Goal: Task Accomplishment & Management: Complete application form

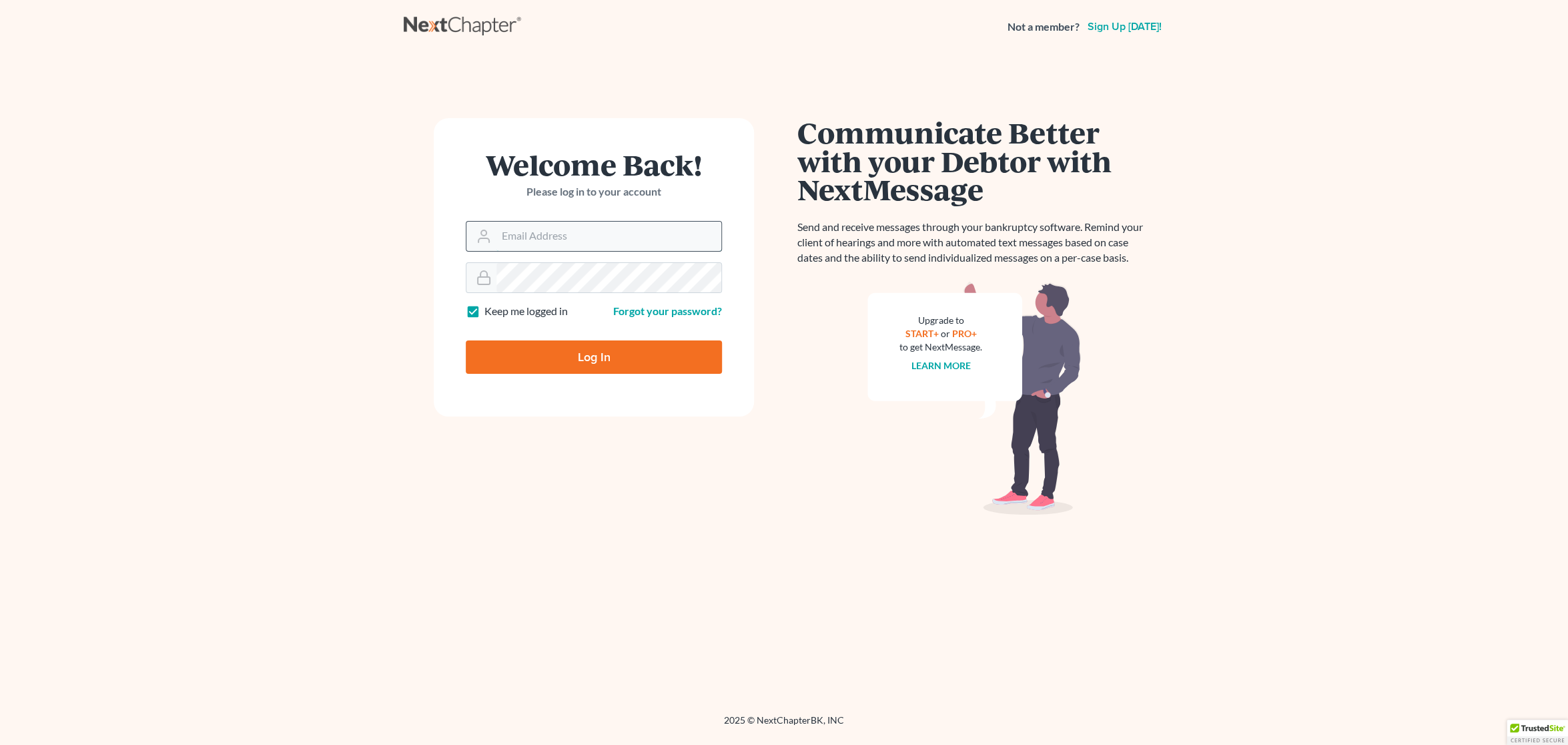
click at [541, 233] on input "Email Address" at bounding box center [609, 236] width 225 height 30
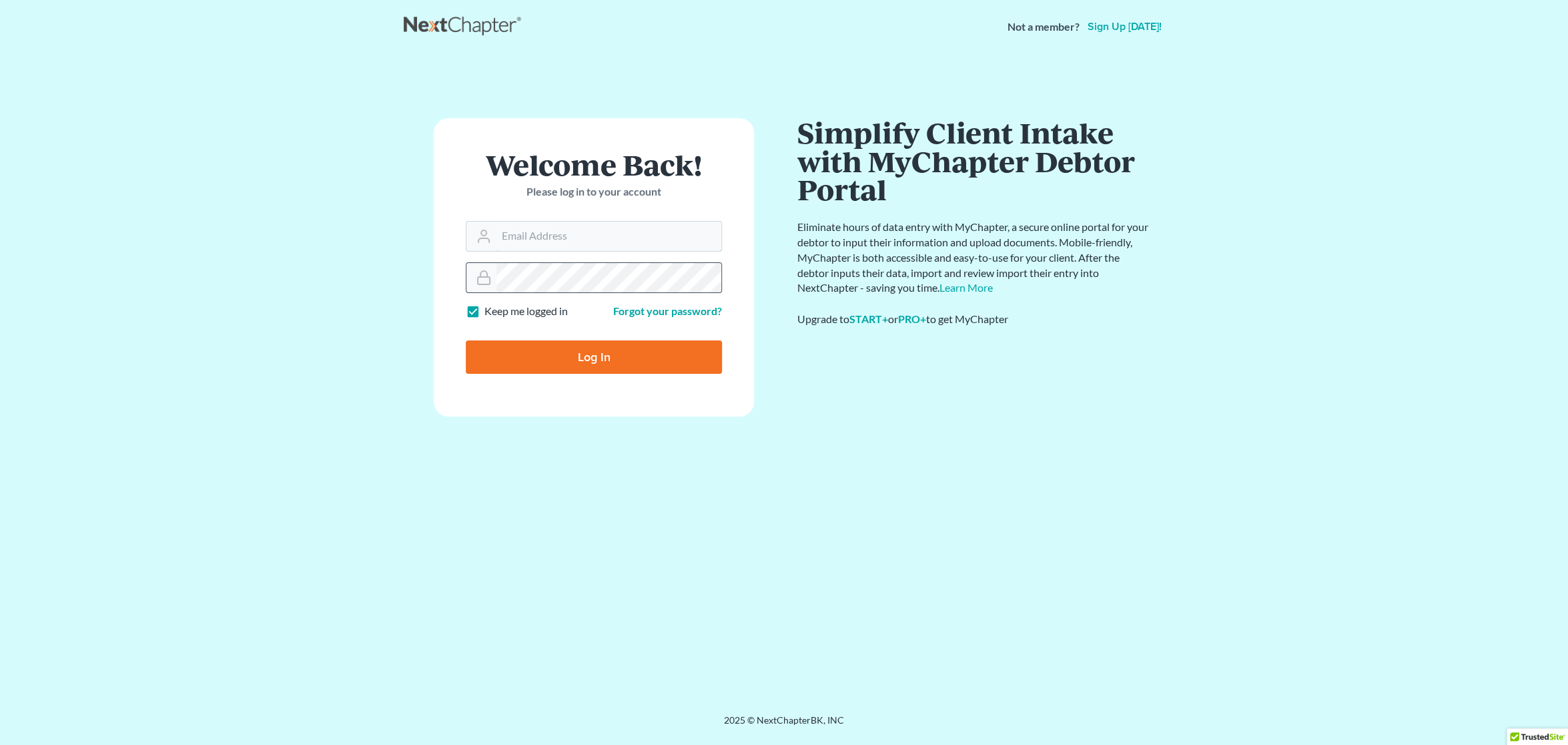
type input "[EMAIL_ADDRESS][DOMAIN_NAME]"
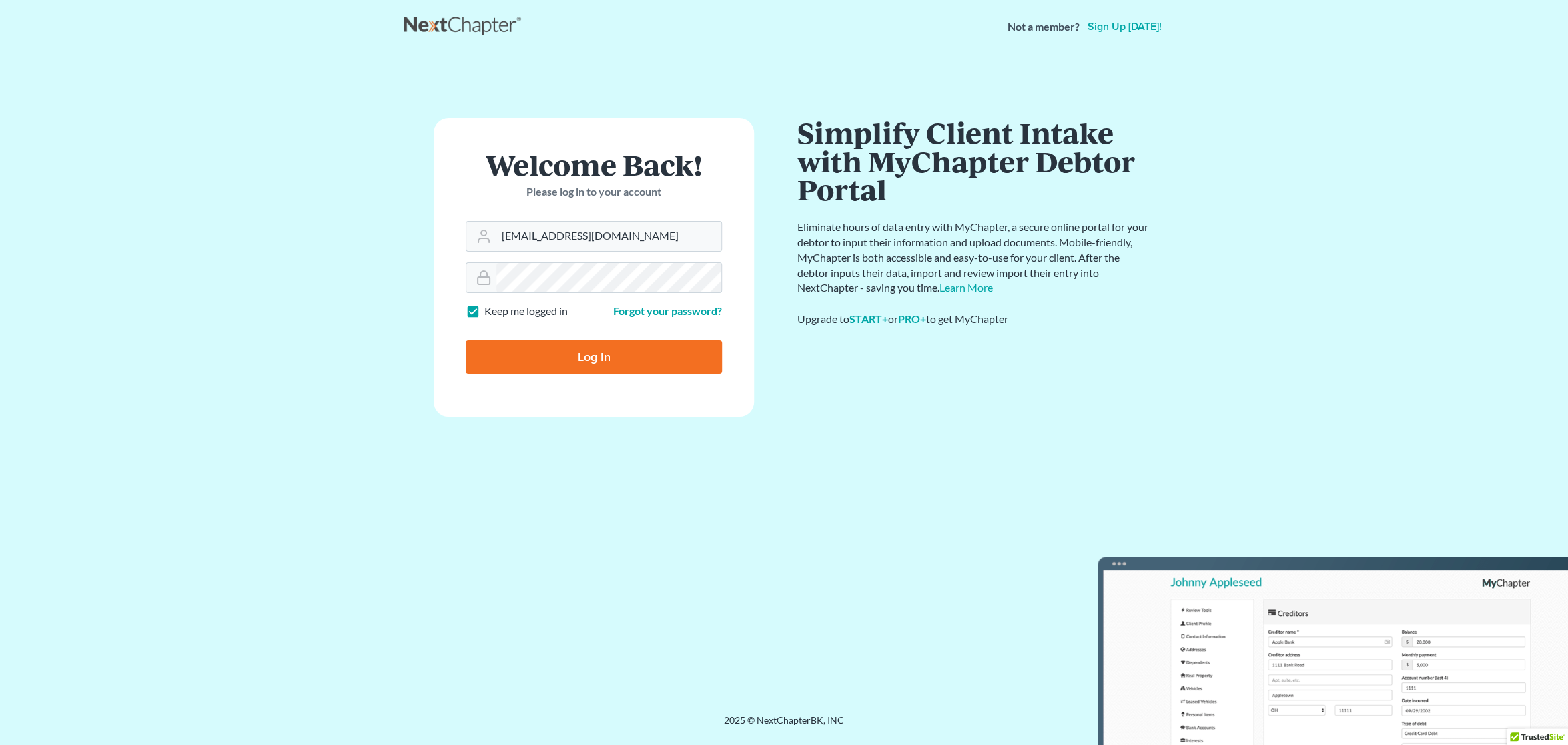
click at [541, 369] on input "Log In" at bounding box center [593, 358] width 256 height 34
type input "Thinking..."
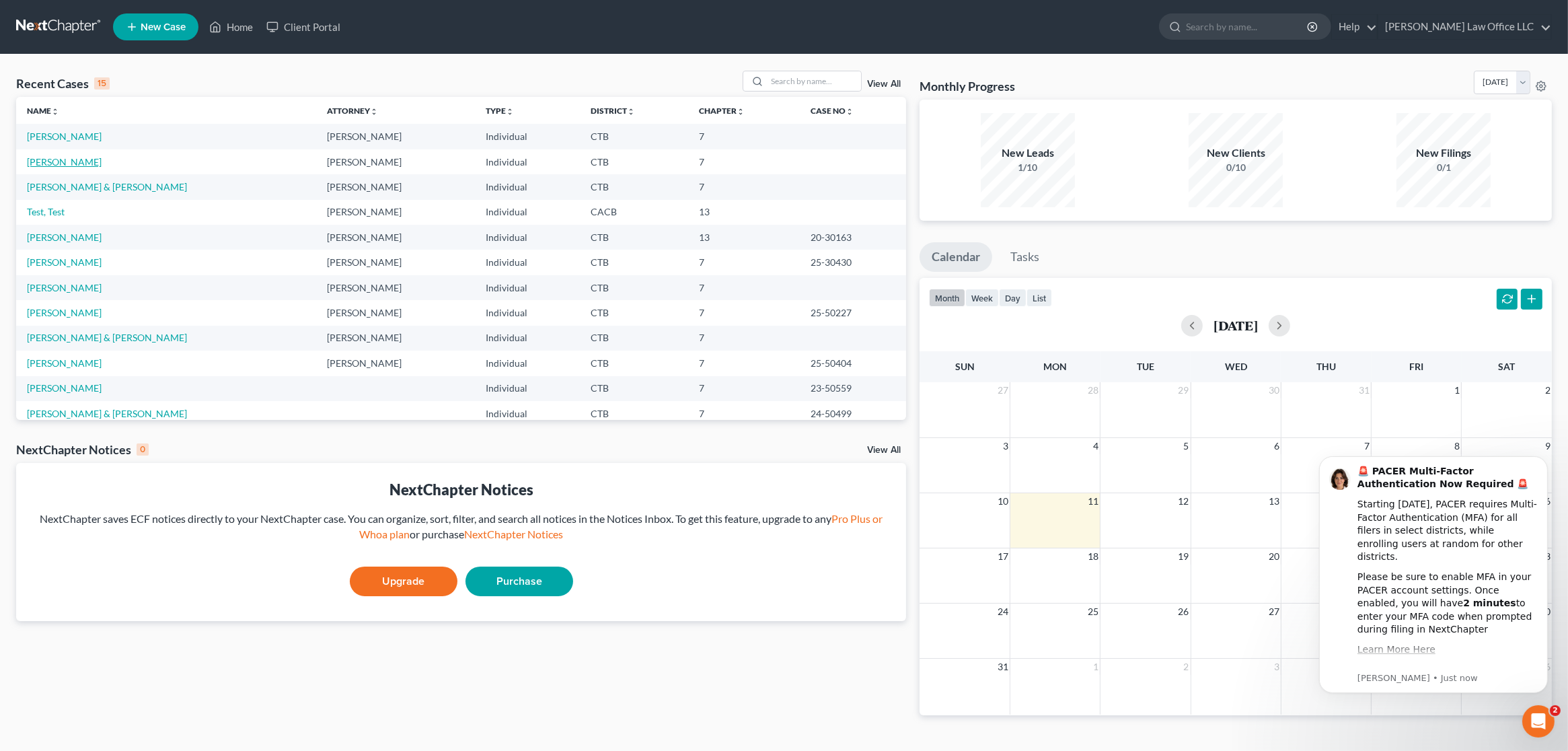
click at [81, 160] on link "[PERSON_NAME]" at bounding box center [64, 161] width 75 height 11
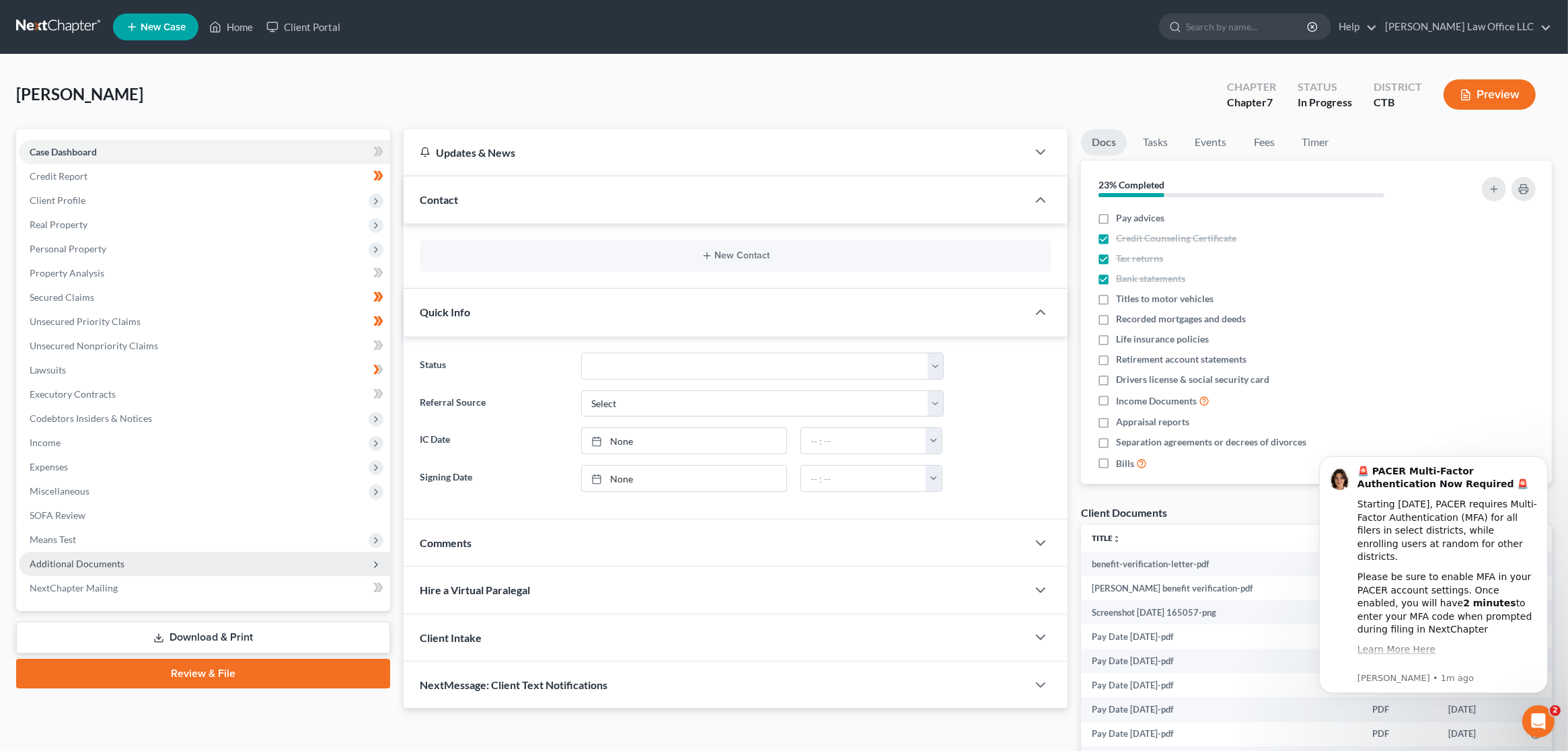
click at [96, 562] on span "Additional Documents" at bounding box center [77, 563] width 95 height 11
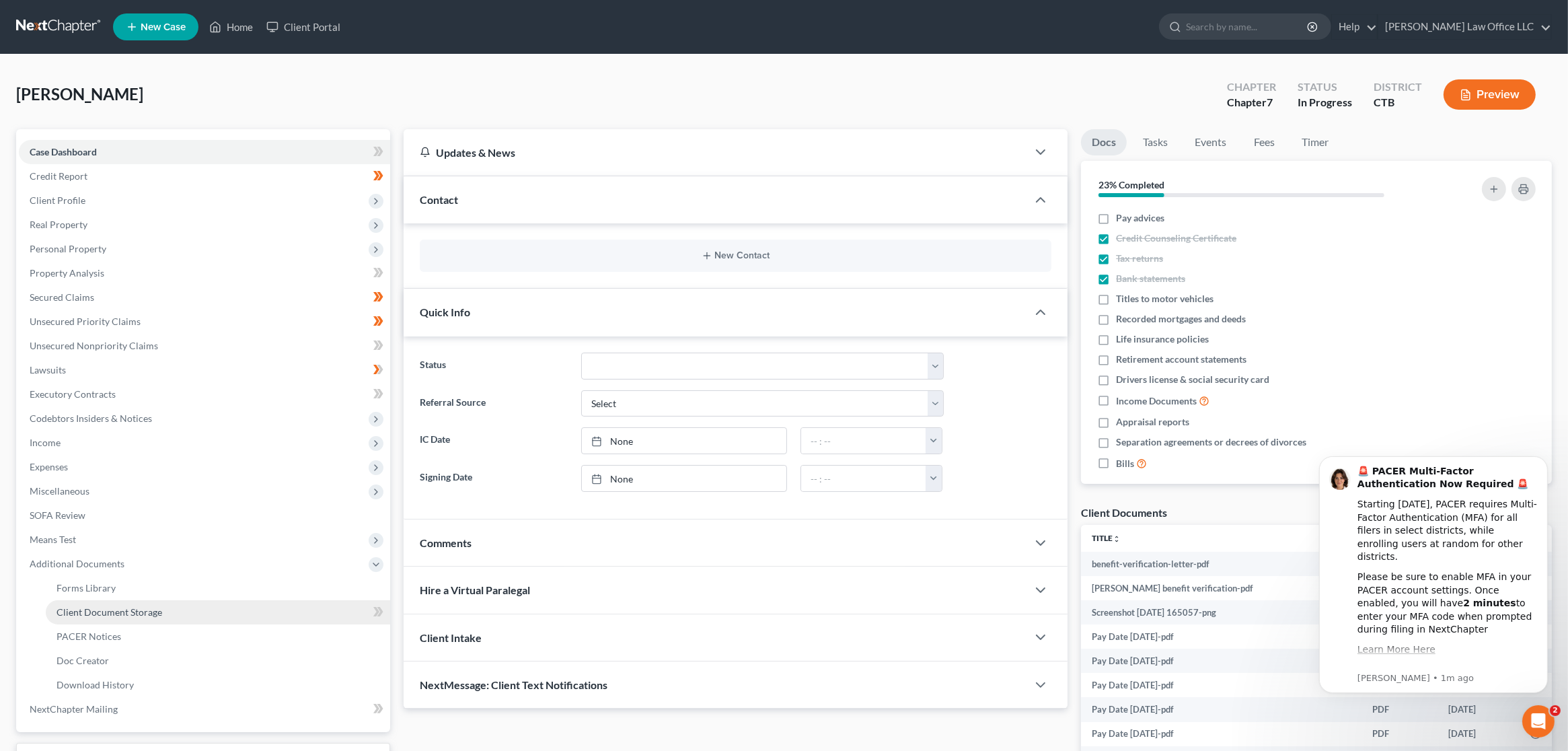
click at [94, 615] on span "Client Document Storage" at bounding box center [110, 612] width 106 height 11
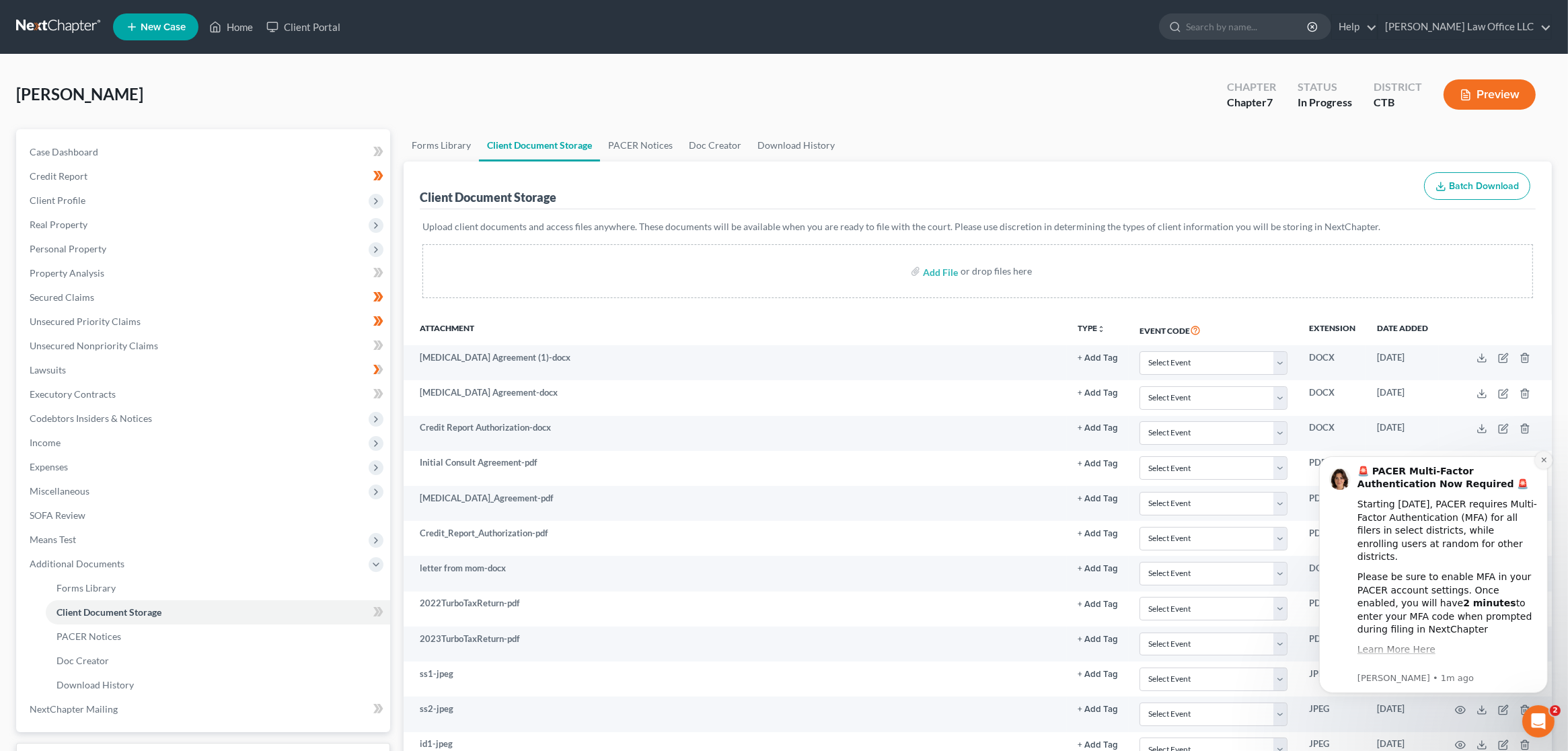
click at [1545, 467] on button "Dismiss notification" at bounding box center [1543, 460] width 18 height 18
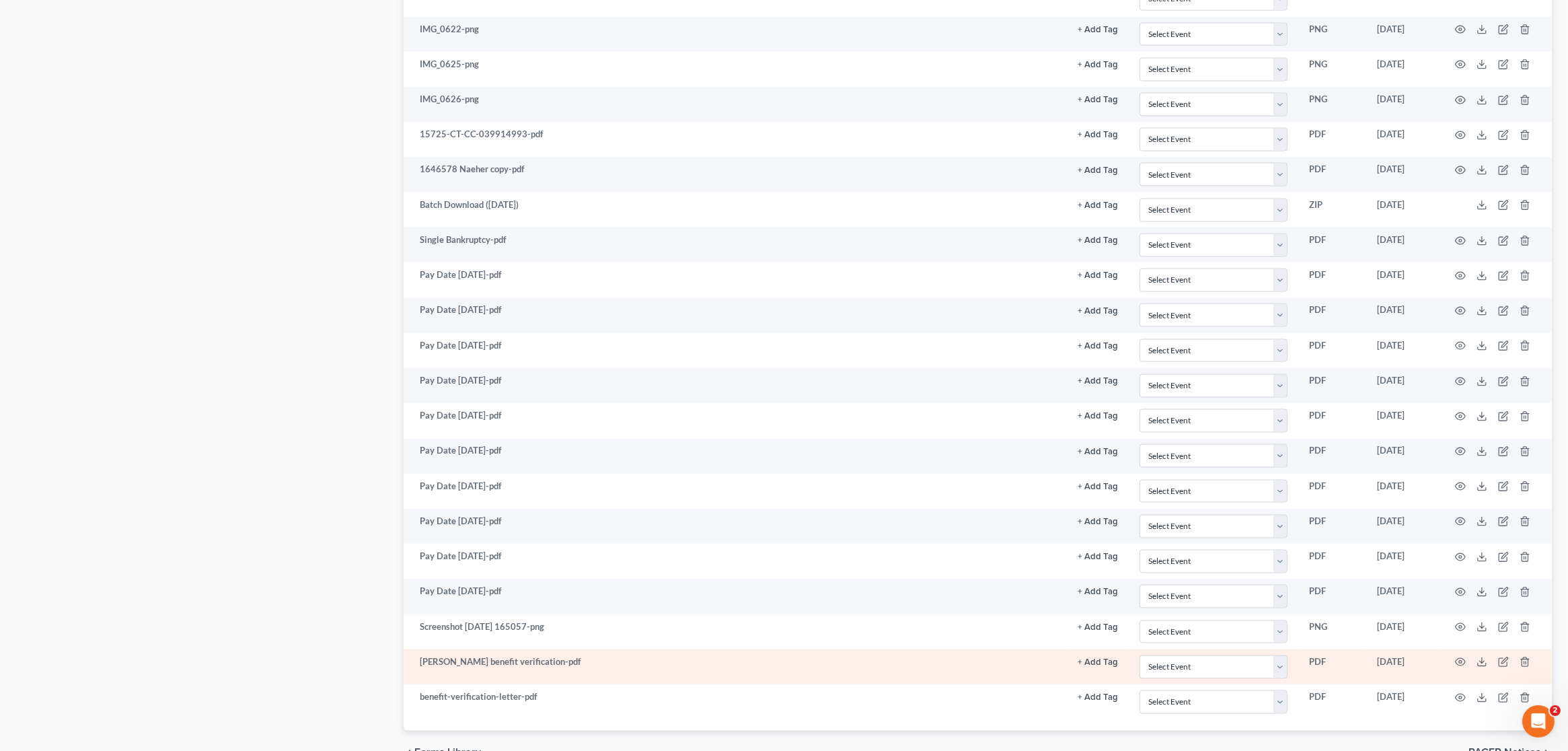
scroll to position [3202, 0]
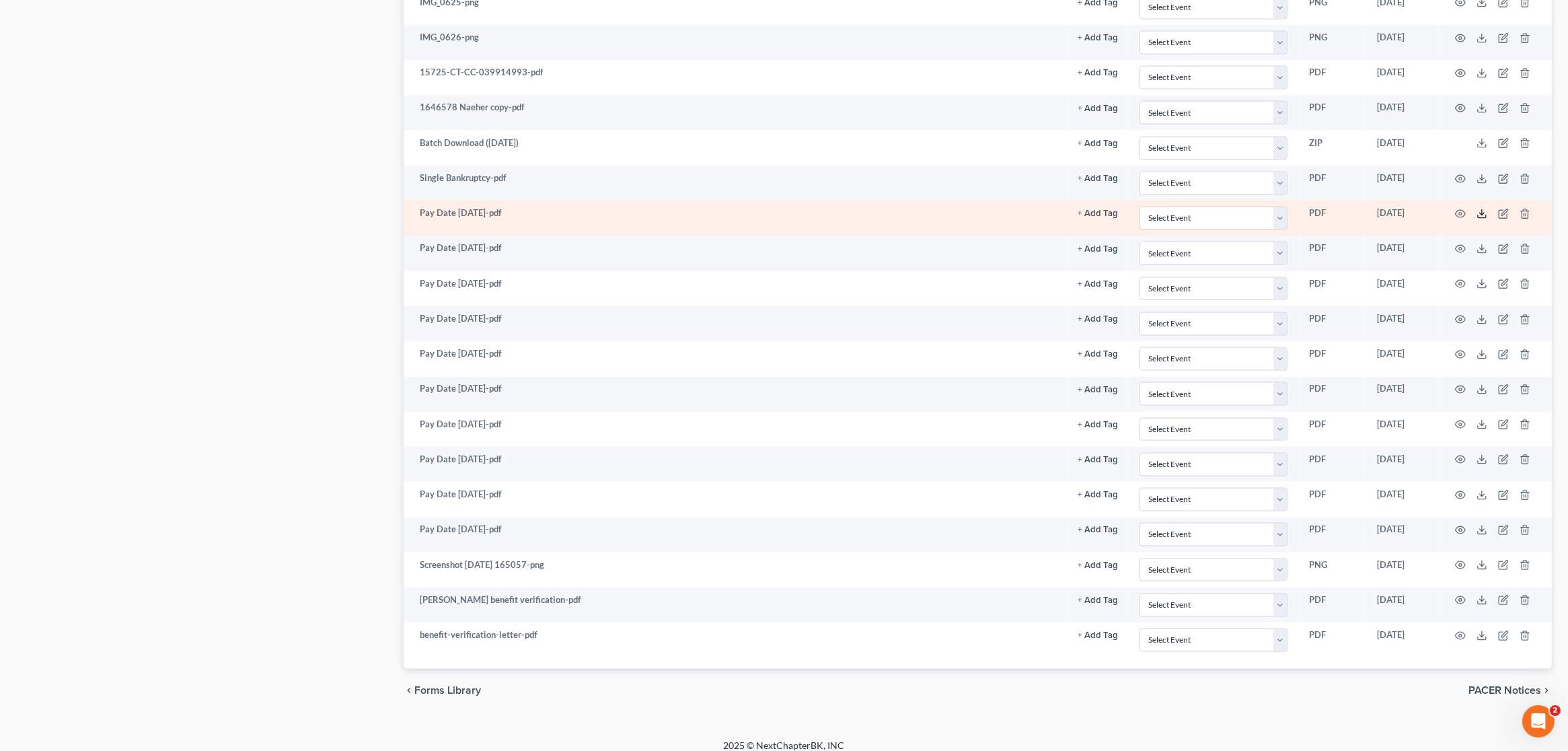
click at [1482, 208] on icon at bounding box center [1481, 213] width 11 height 11
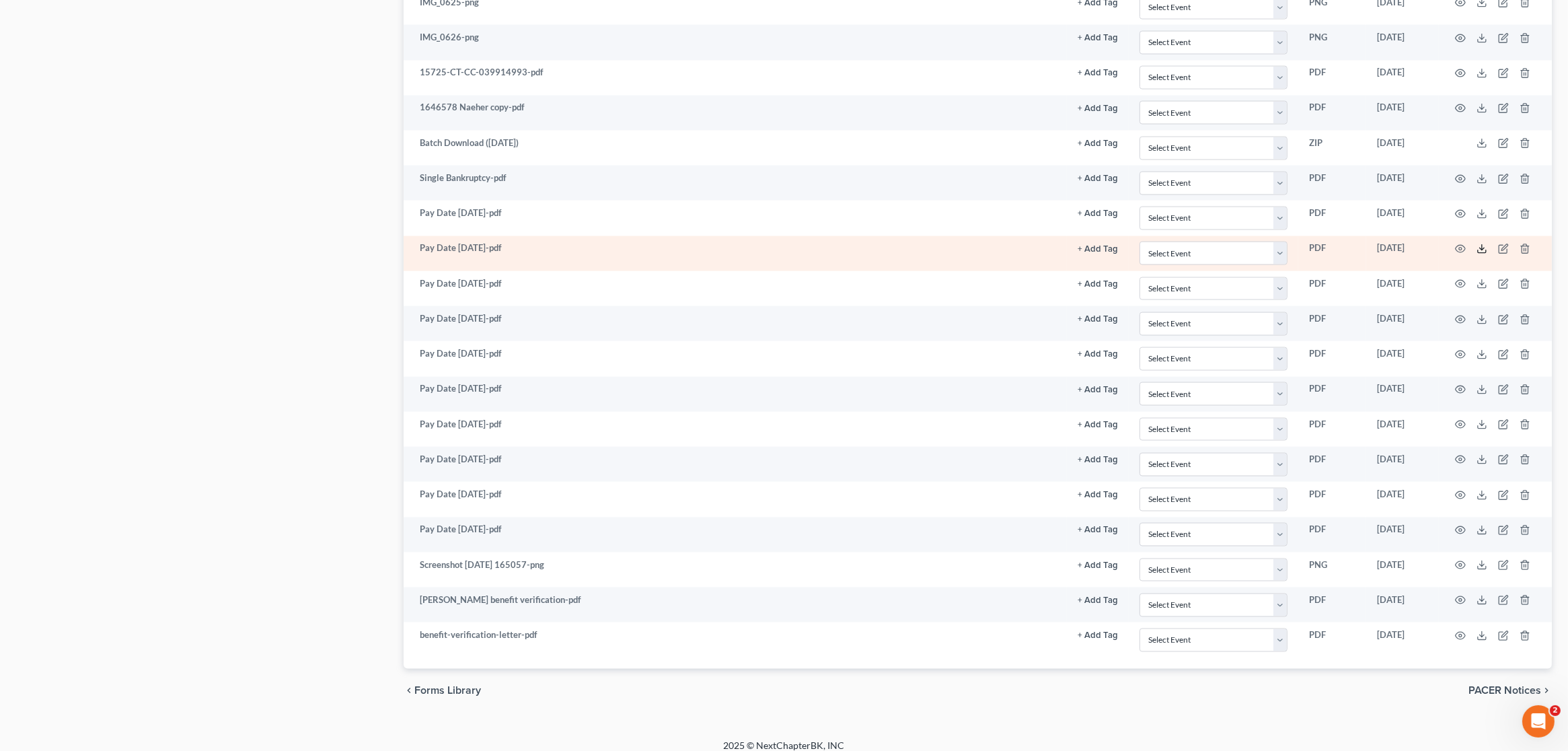
click at [1482, 244] on icon at bounding box center [1481, 249] width 11 height 11
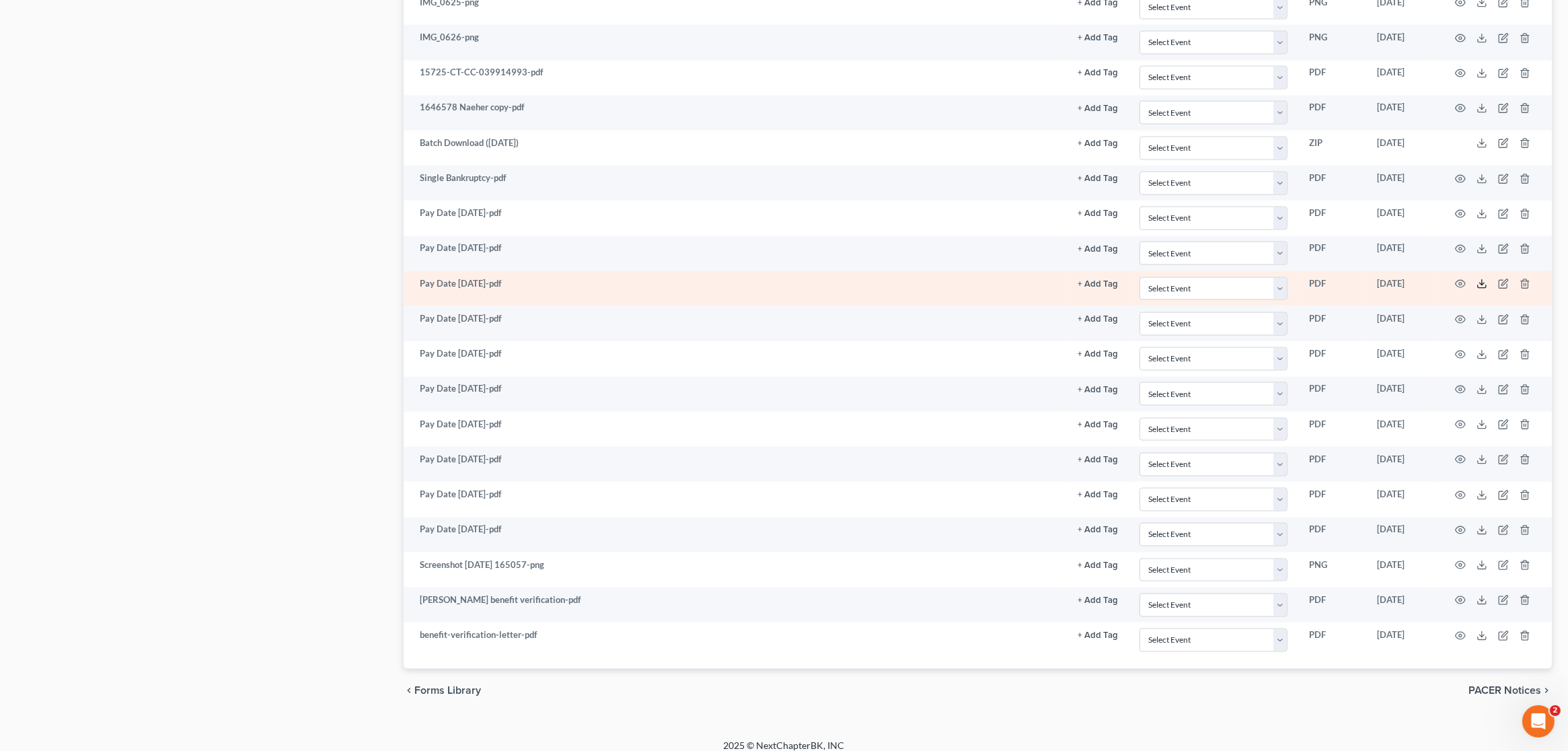
click at [1483, 283] on polyline at bounding box center [1481, 284] width 5 height 2
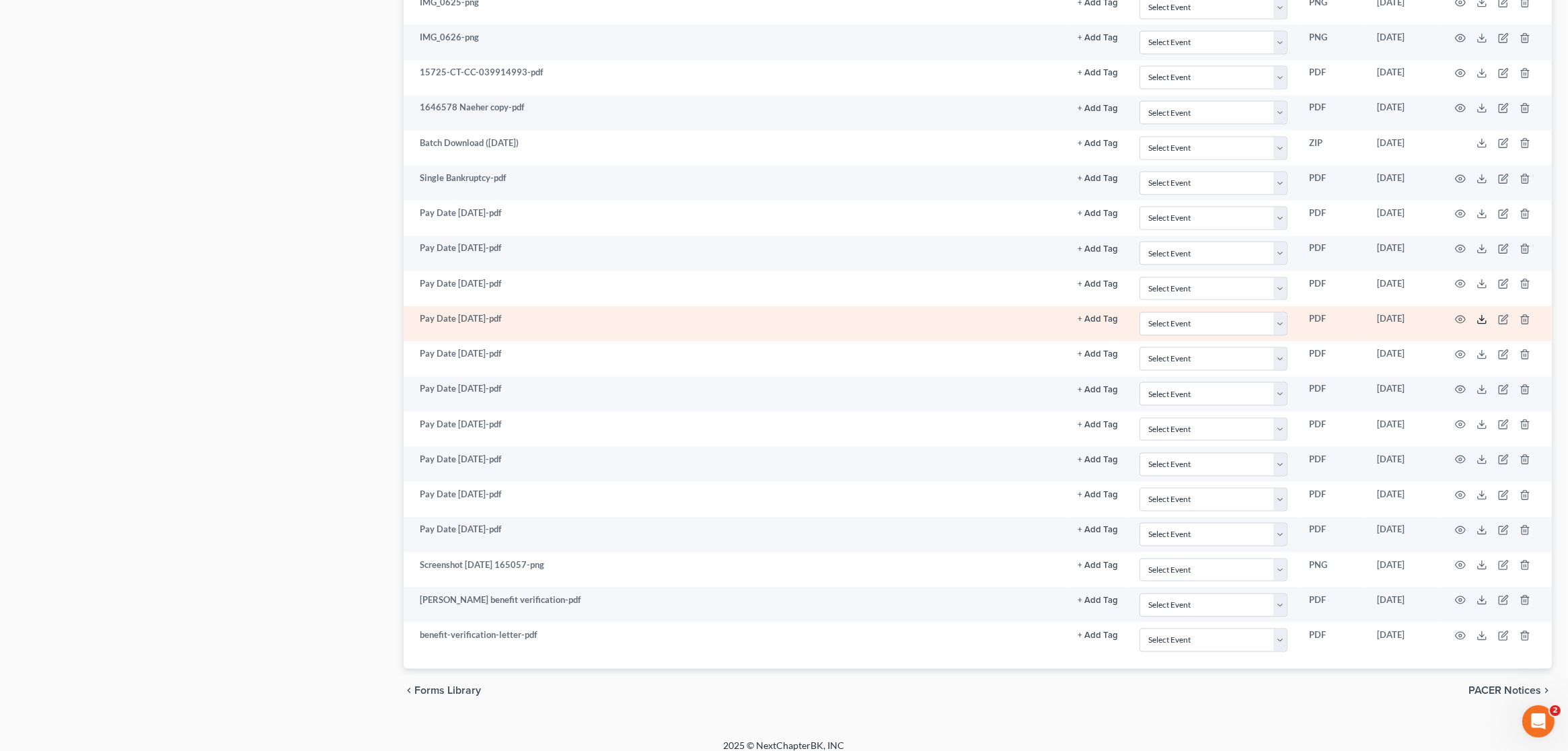
click at [1481, 315] on icon at bounding box center [1481, 320] width 11 height 11
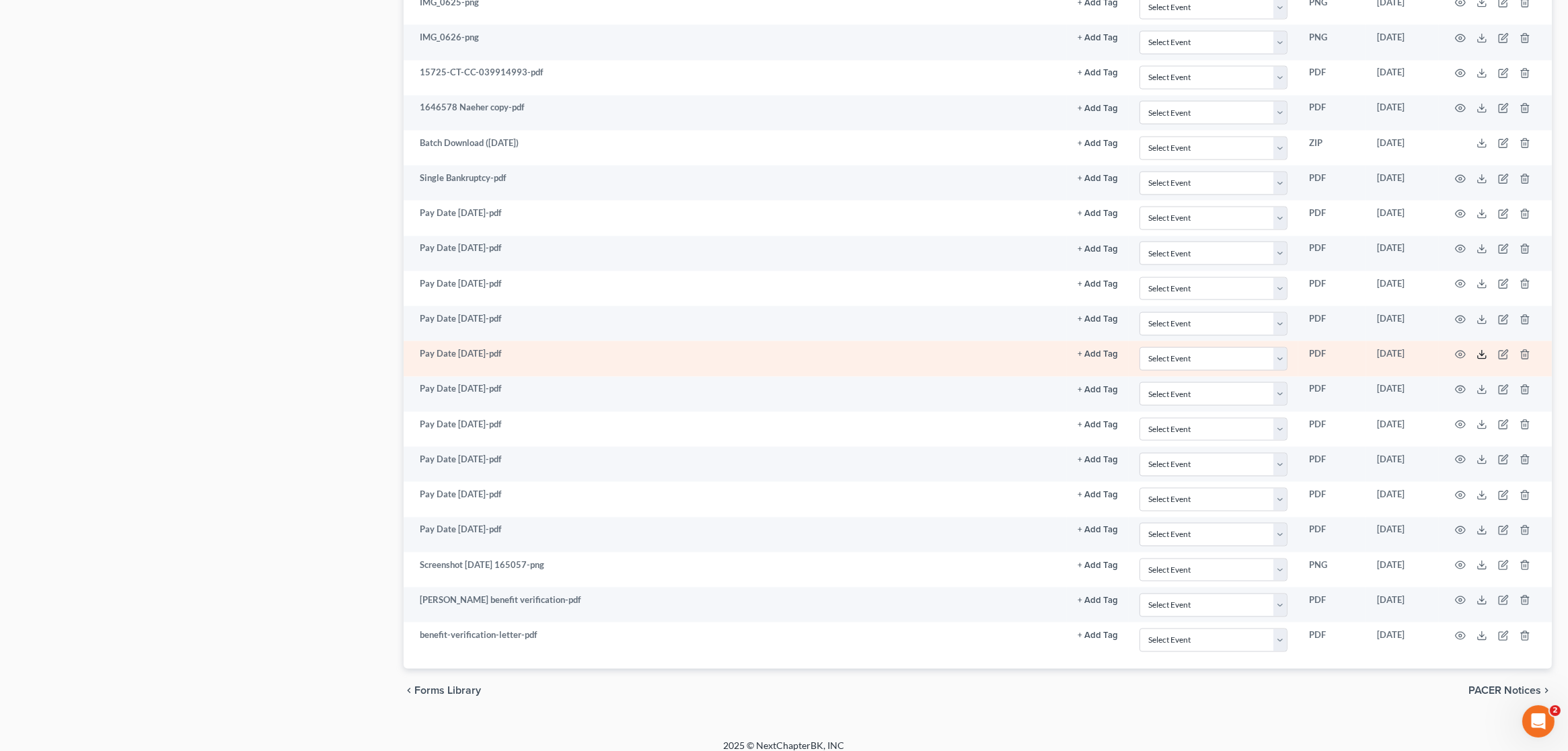
click at [1483, 356] on icon at bounding box center [1481, 357] width 8 height 3
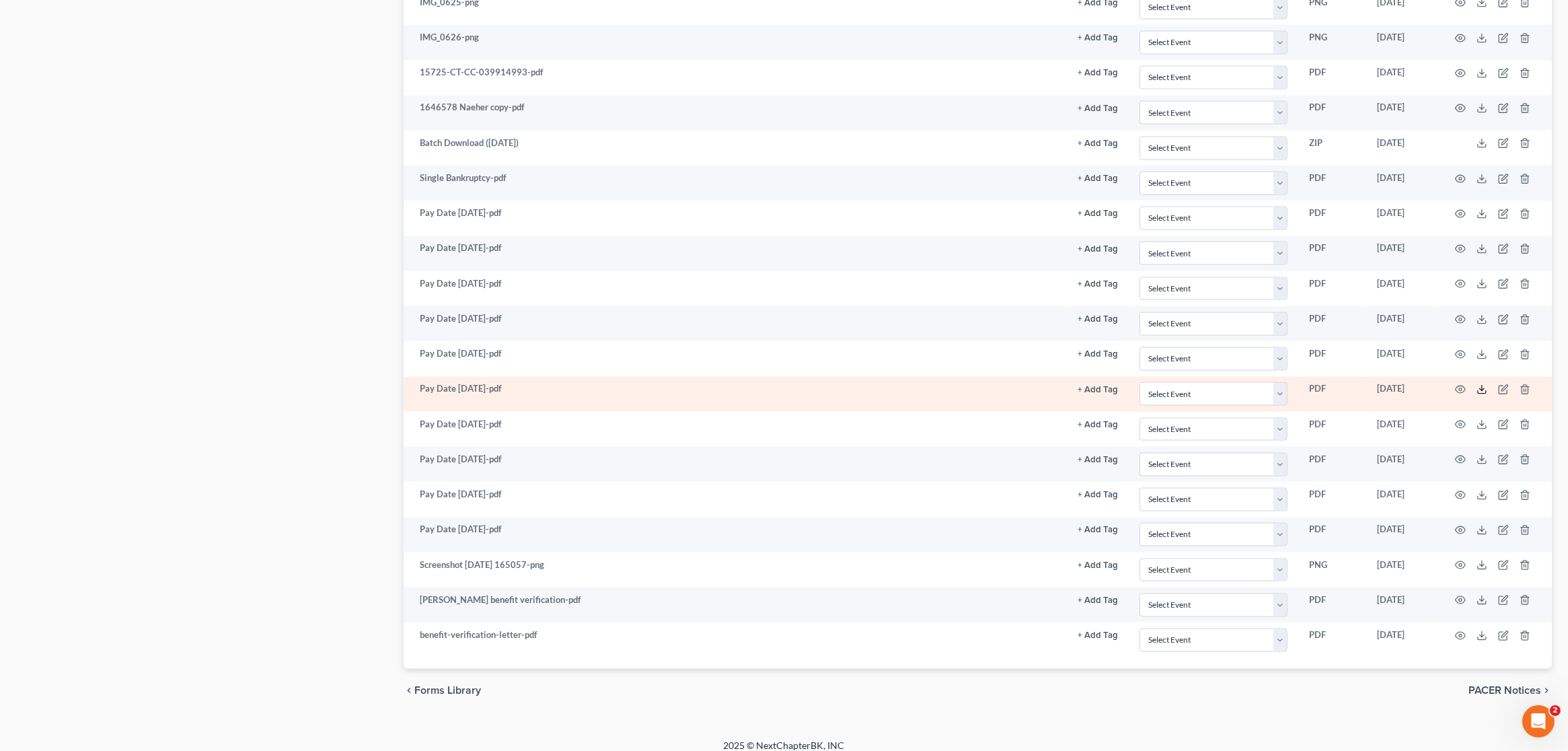
click at [1479, 389] on polyline at bounding box center [1481, 390] width 5 height 2
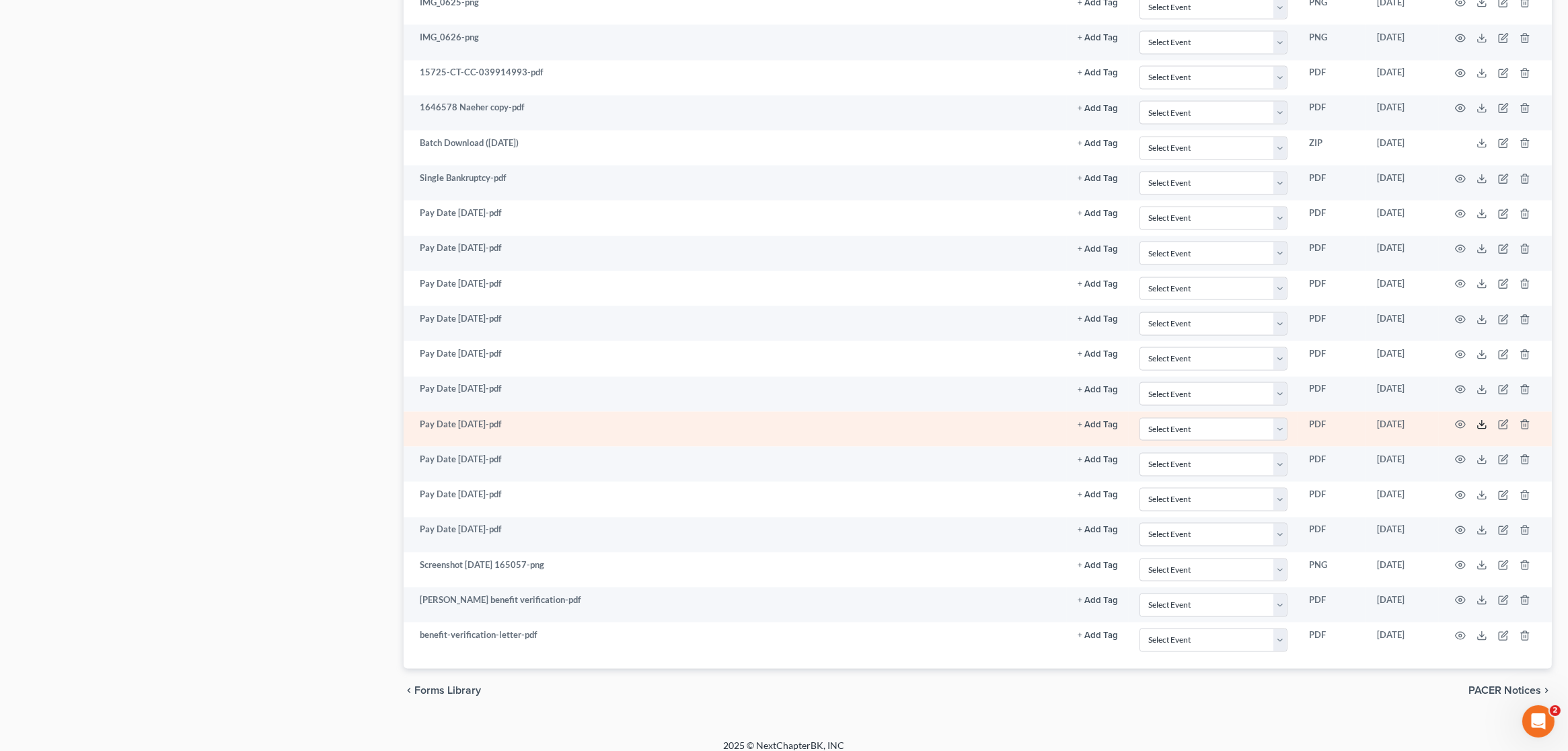
click at [1479, 419] on icon at bounding box center [1481, 424] width 11 height 11
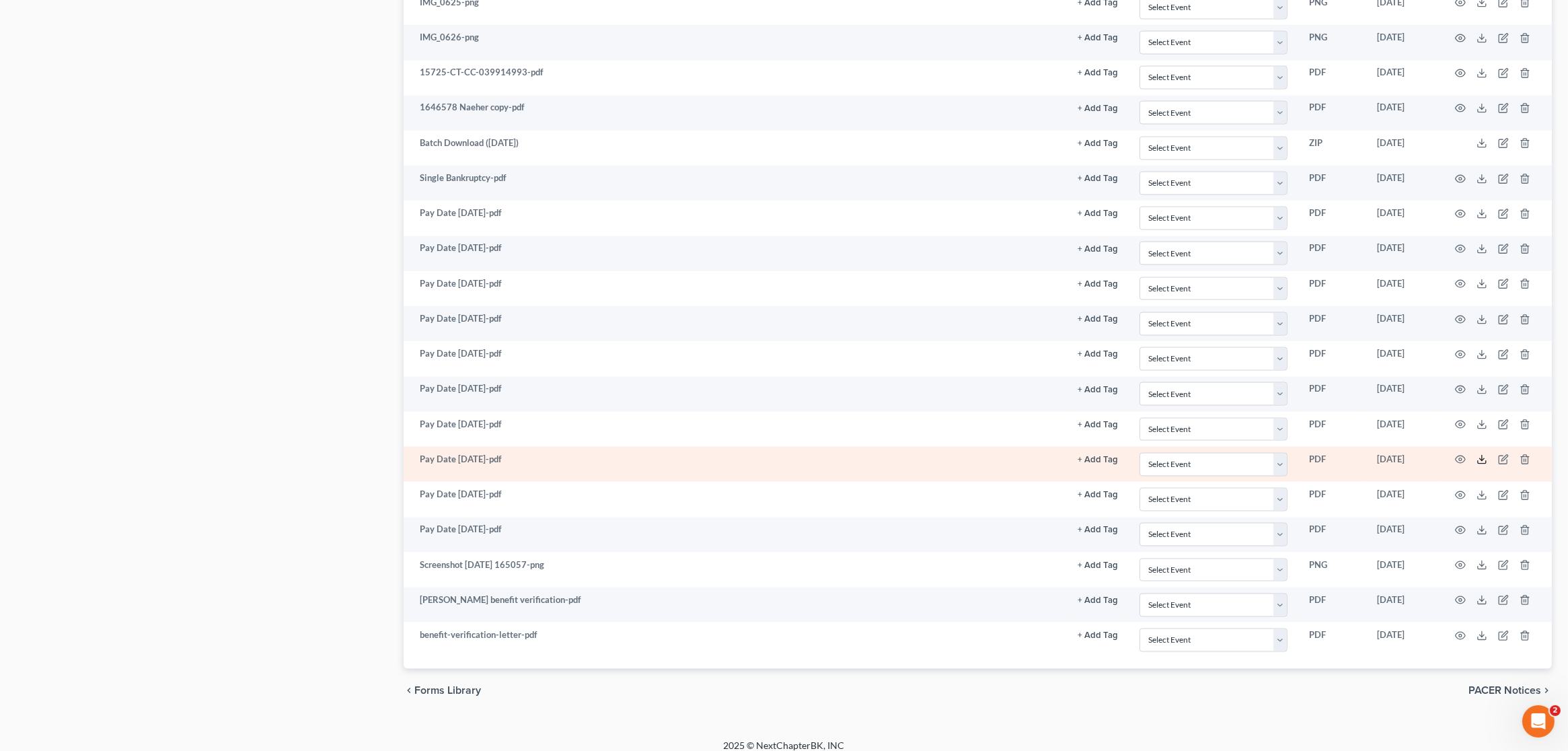
click at [1484, 454] on icon at bounding box center [1481, 459] width 11 height 11
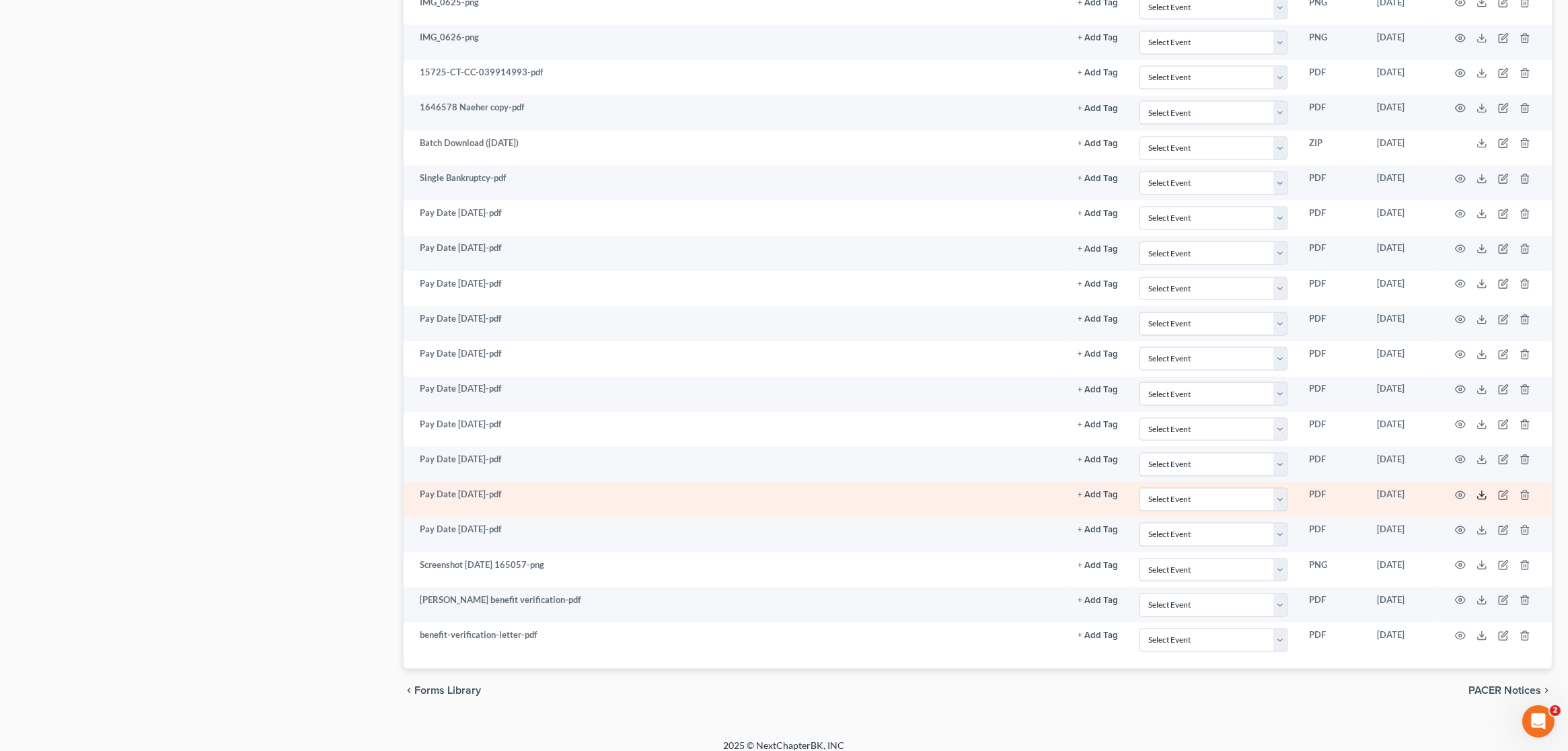
click at [1484, 490] on icon at bounding box center [1481, 495] width 11 height 11
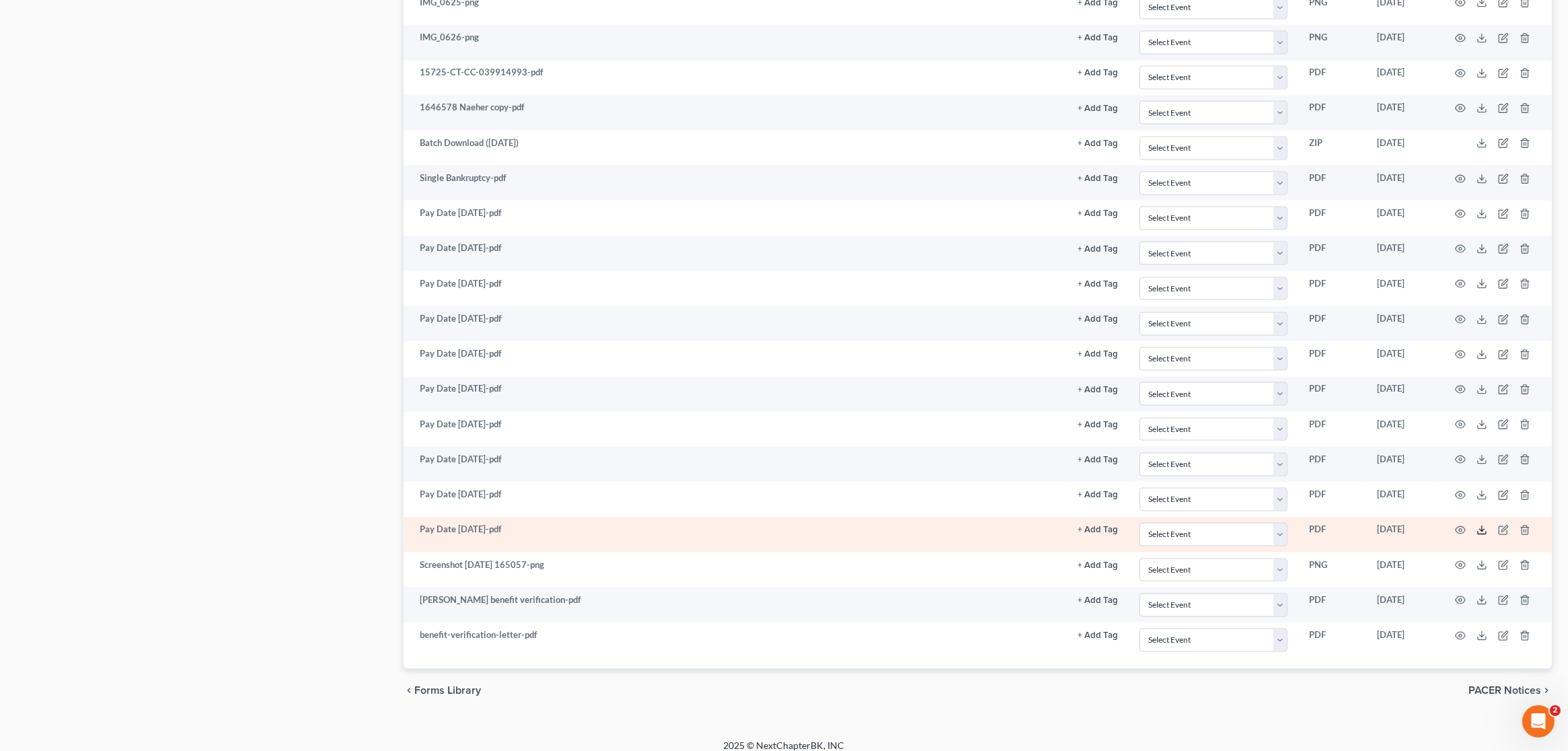
click at [1484, 525] on icon at bounding box center [1481, 530] width 11 height 11
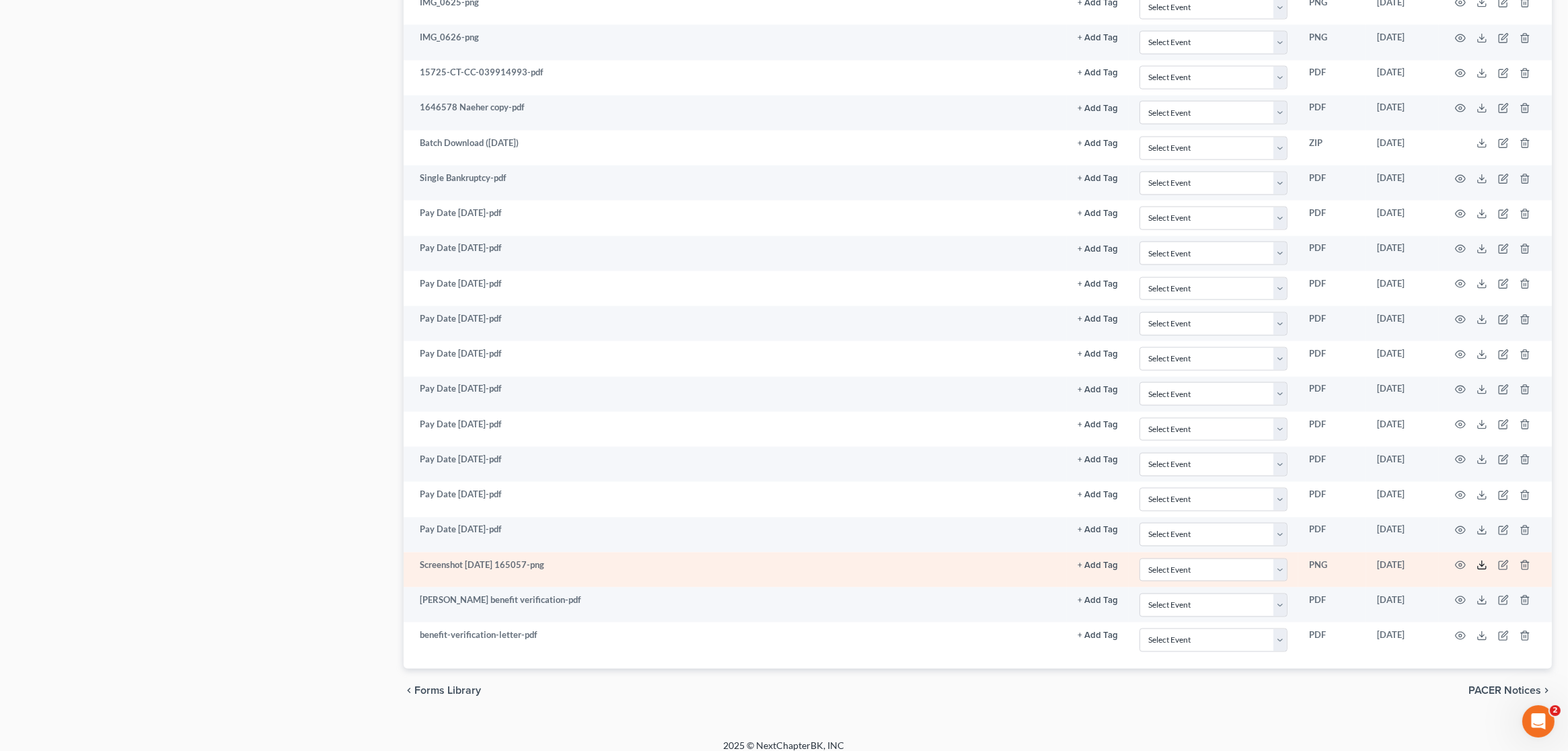
click at [1482, 560] on icon at bounding box center [1481, 565] width 11 height 11
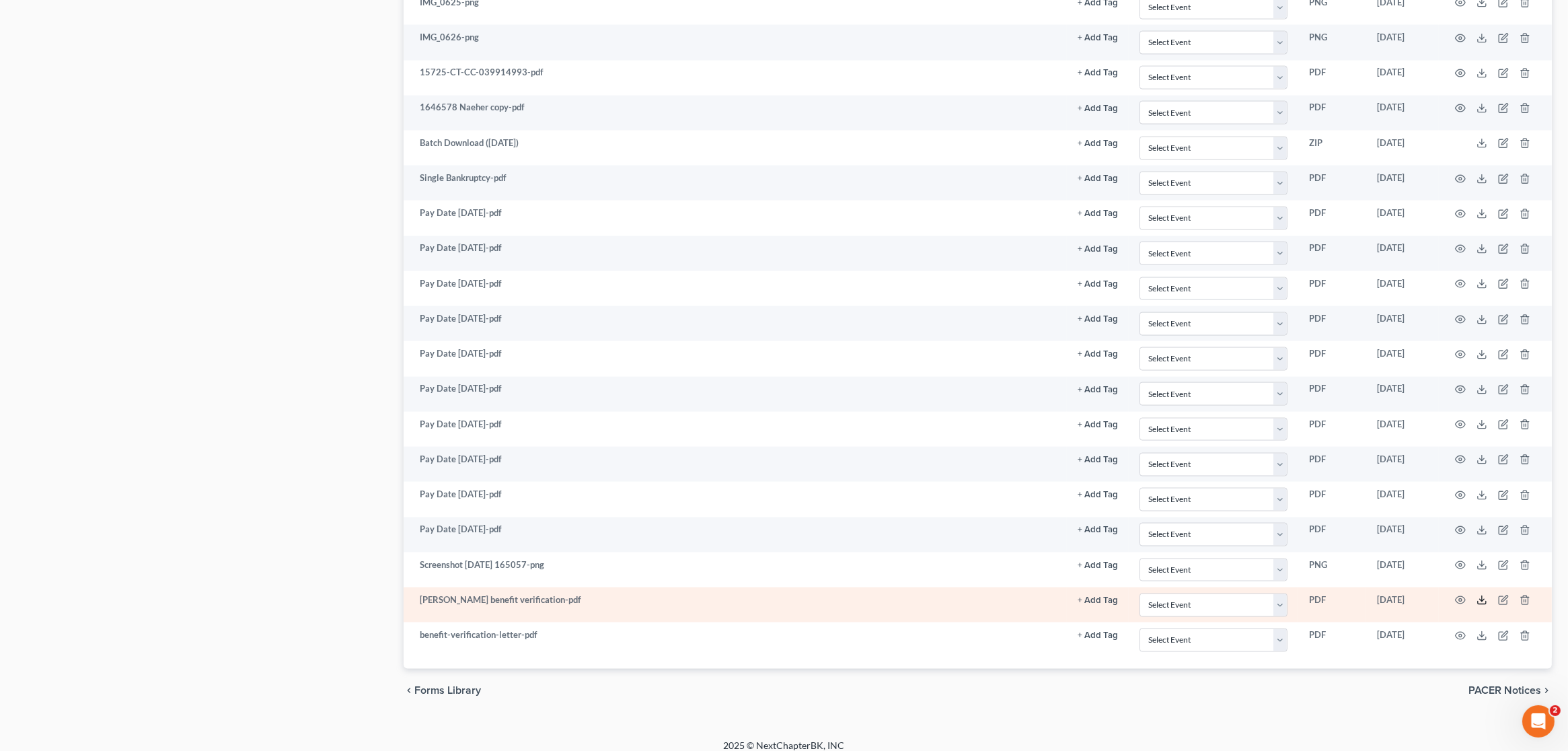
click at [1482, 602] on icon at bounding box center [1481, 603] width 8 height 3
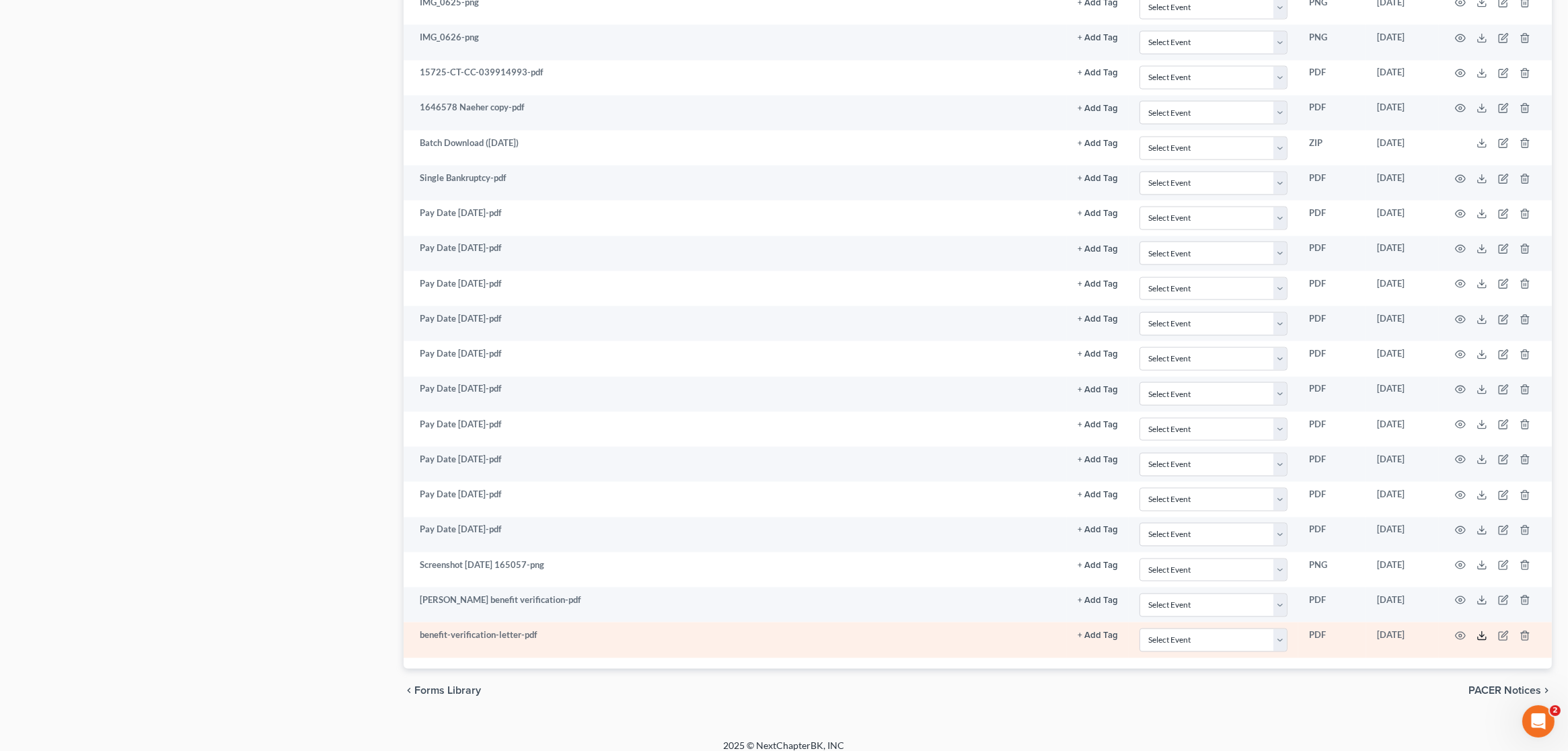
click at [1477, 630] on icon at bounding box center [1481, 635] width 11 height 11
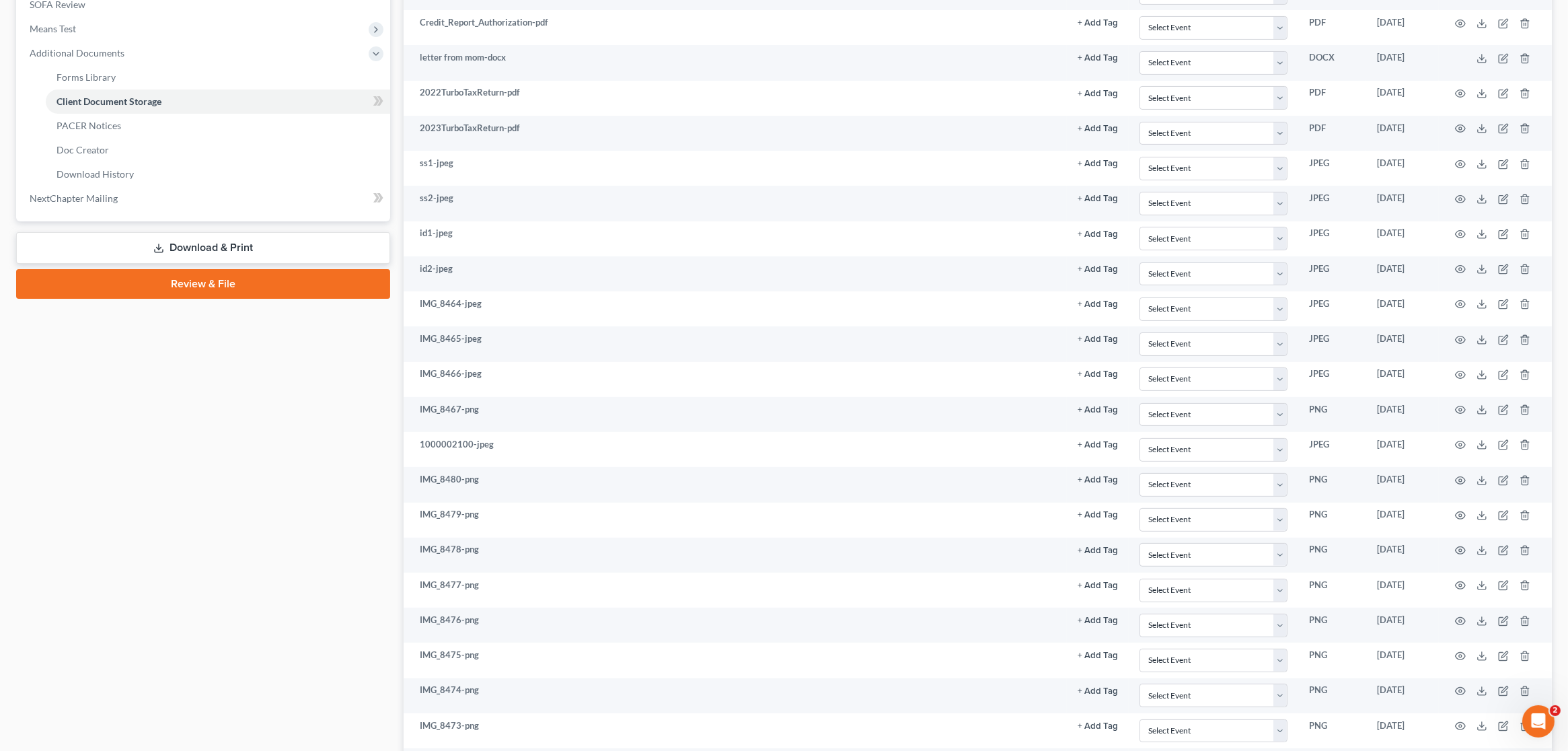
scroll to position [0, 0]
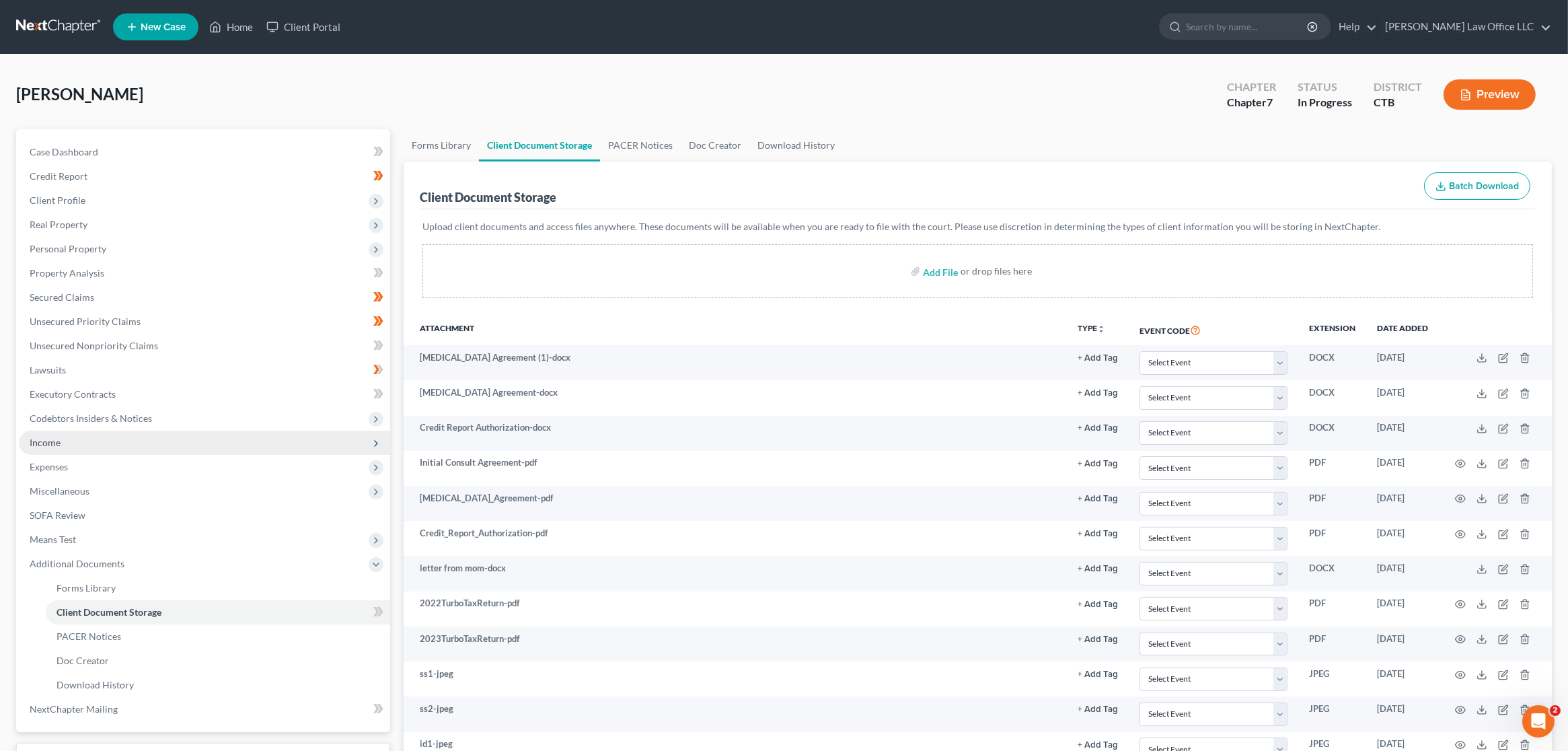
click at [111, 444] on span "Income" at bounding box center [204, 442] width 371 height 24
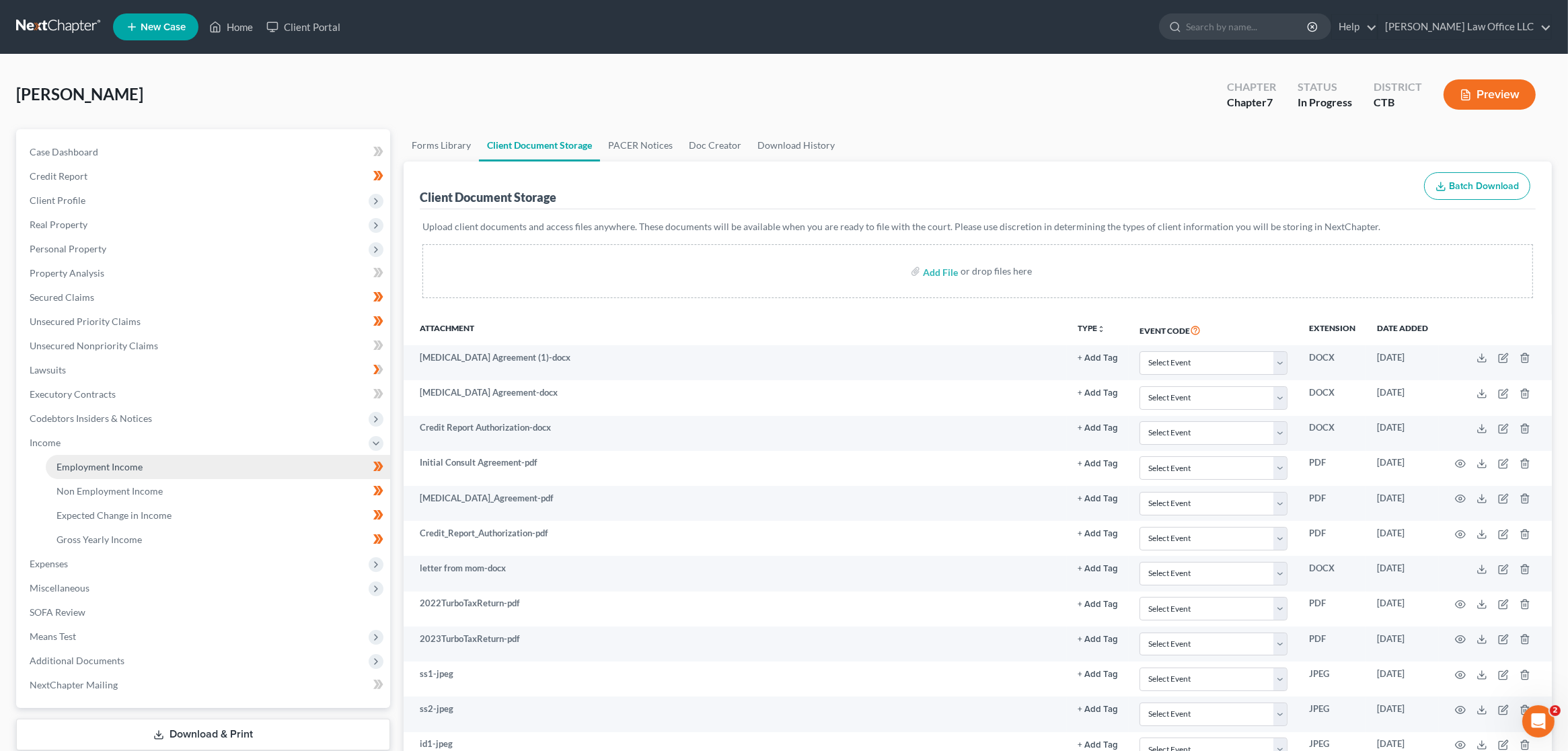
click at [111, 464] on span "Employment Income" at bounding box center [100, 466] width 86 height 11
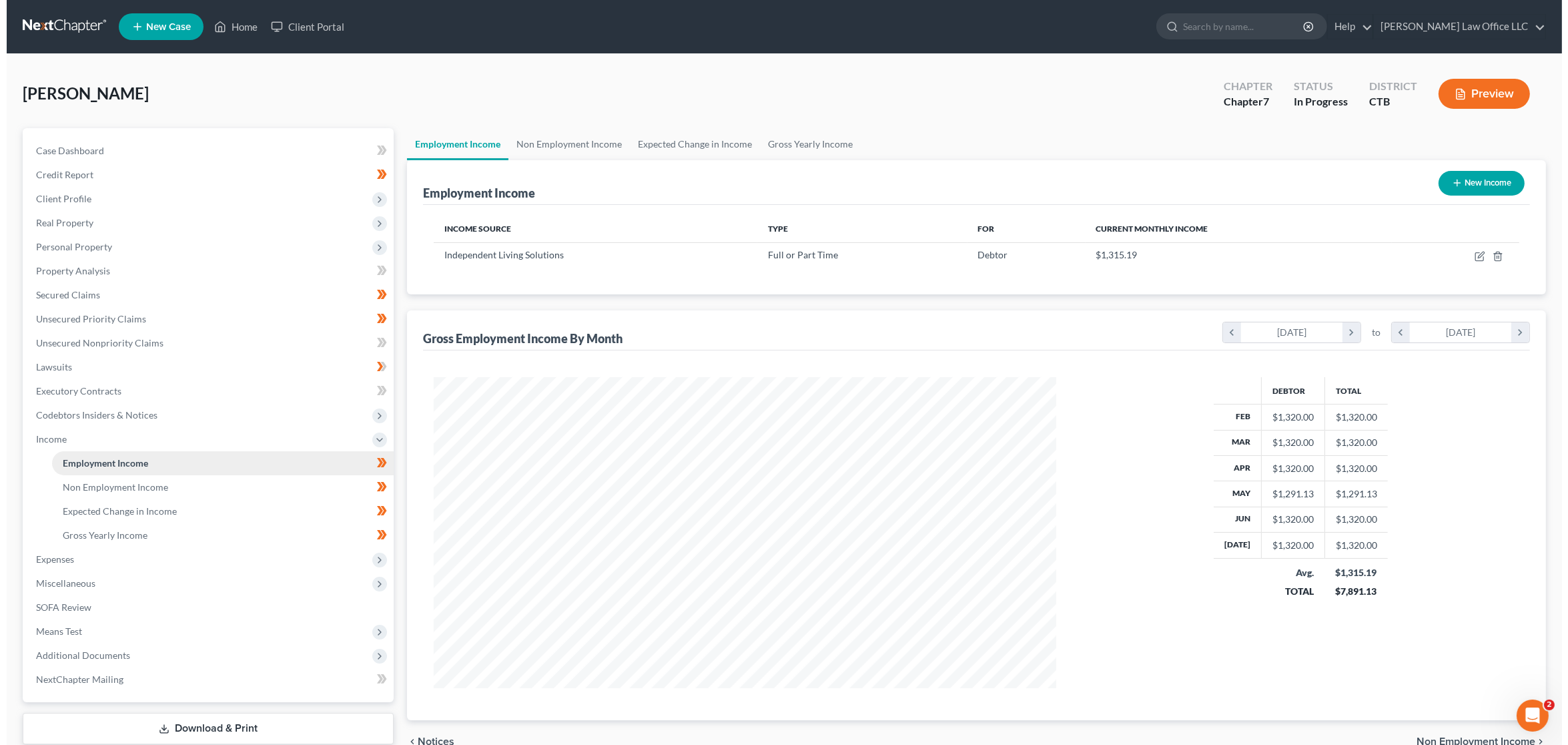
scroll to position [311, 649]
click at [1473, 253] on icon "button" at bounding box center [1472, 257] width 8 height 8
select select "0"
select select "6"
select select "2"
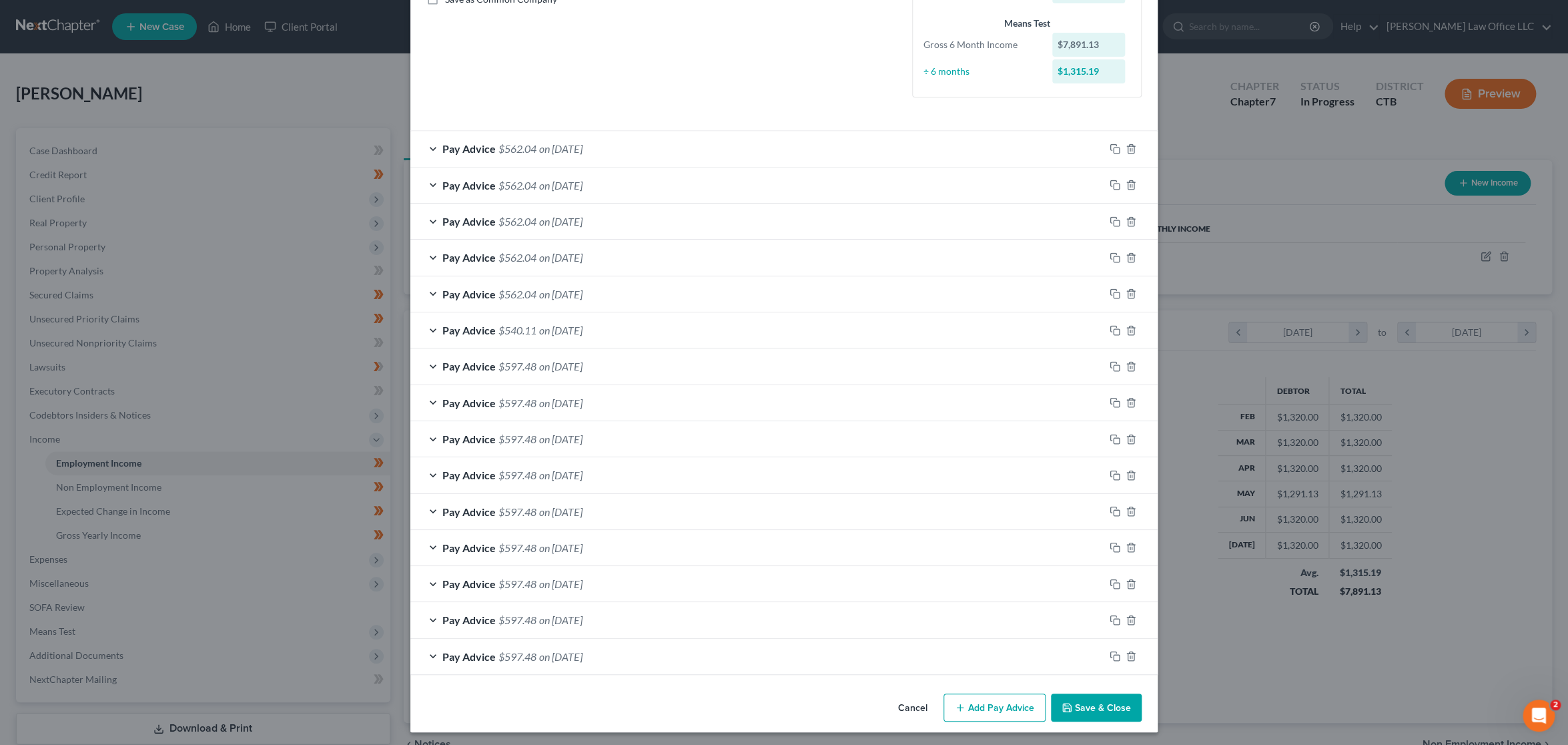
scroll to position [322, 0]
click at [583, 431] on span "on [DATE]" at bounding box center [561, 437] width 43 height 13
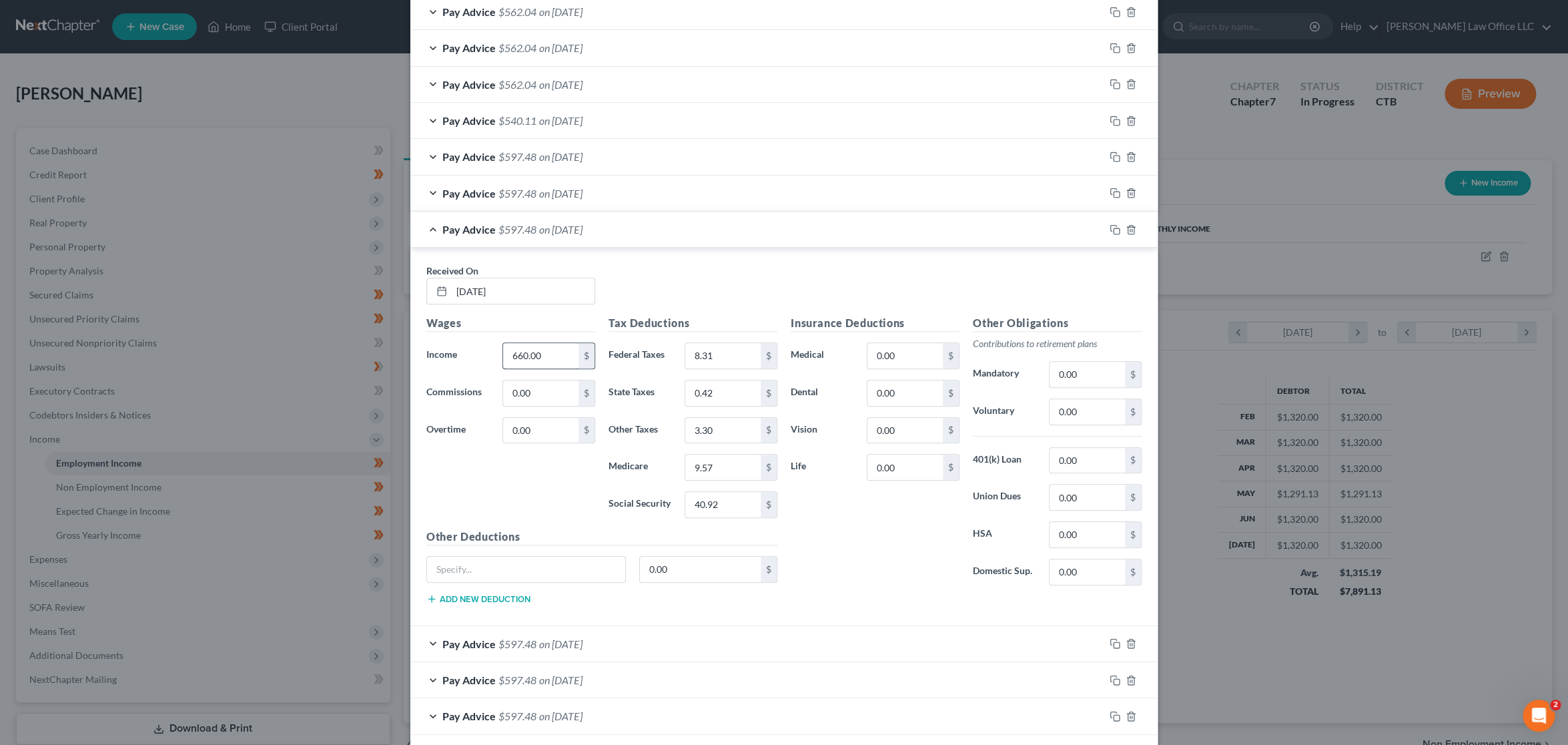
scroll to position [544, 0]
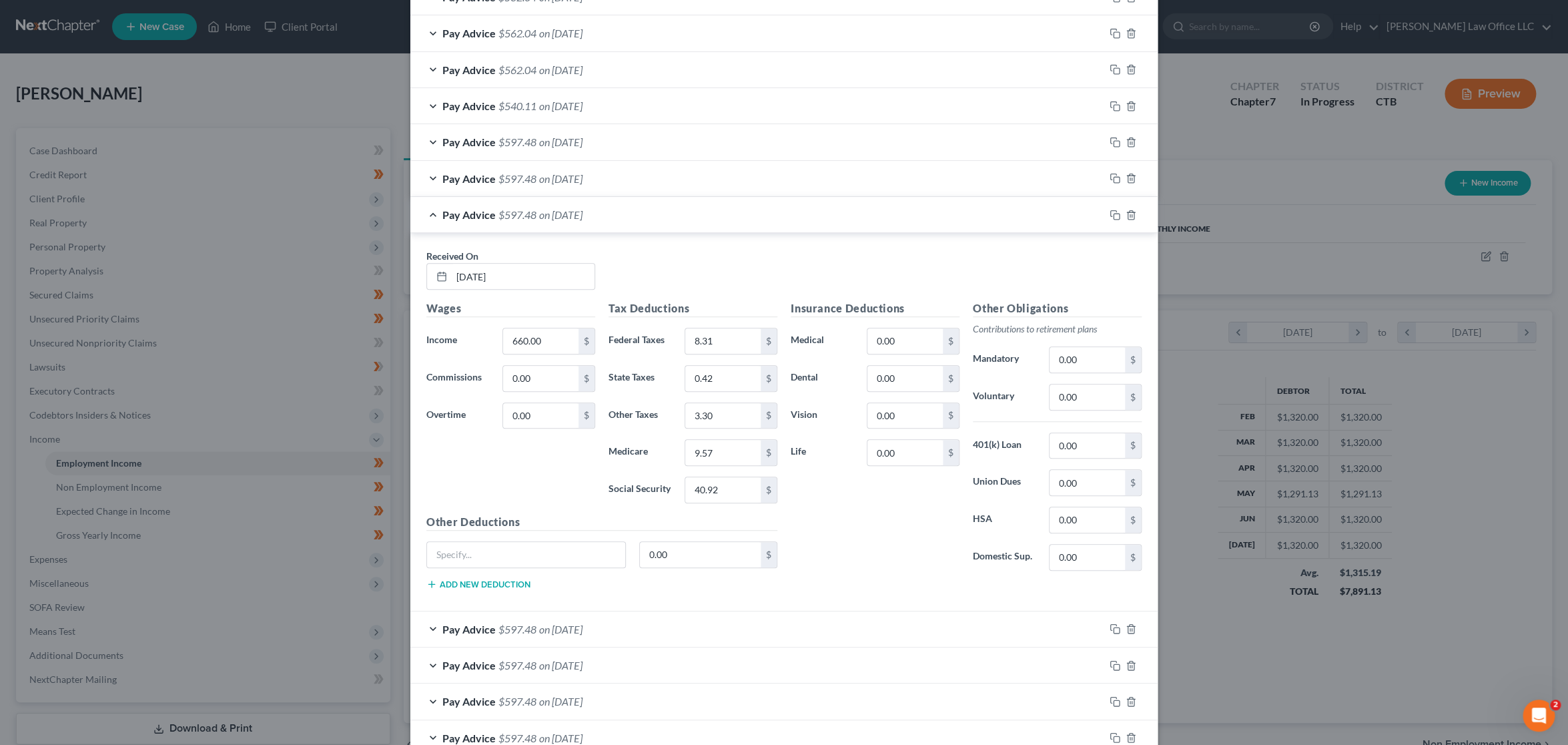
click at [583, 176] on span "on [DATE]" at bounding box center [561, 178] width 43 height 13
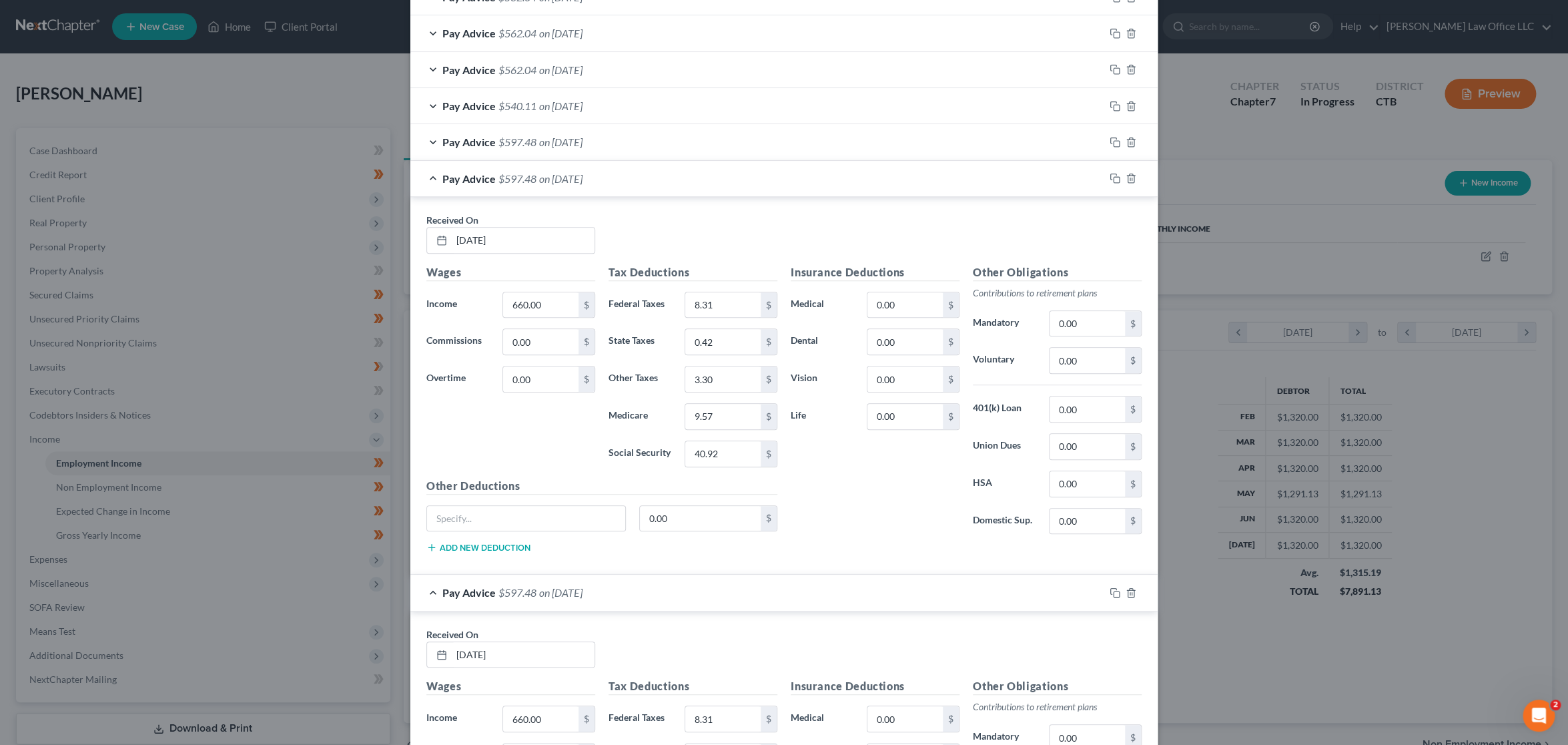
click at [603, 137] on div "Pay Advice $597.48 on [DATE]" at bounding box center [757, 142] width 694 height 36
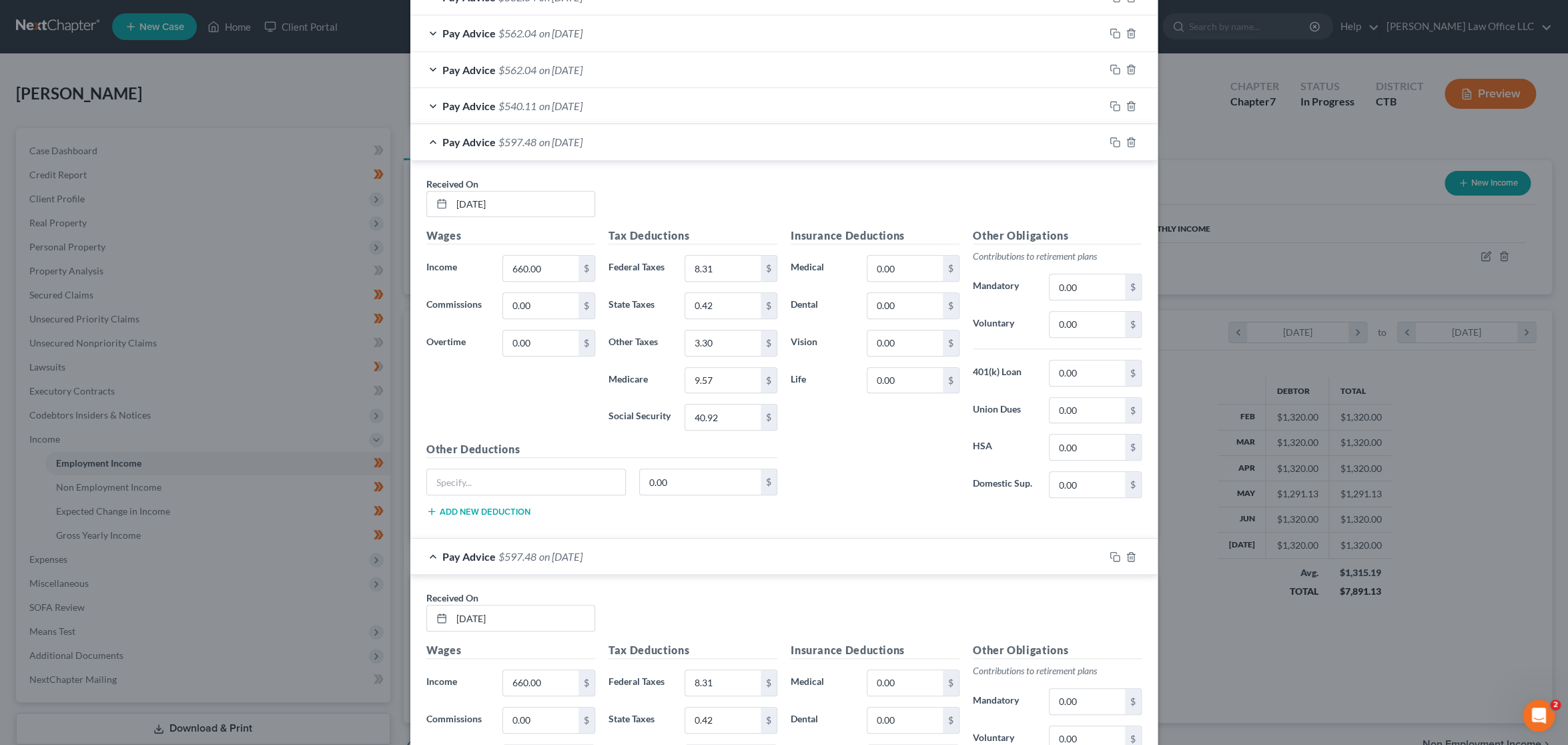
click at [569, 105] on span "on [DATE]" at bounding box center [561, 106] width 43 height 13
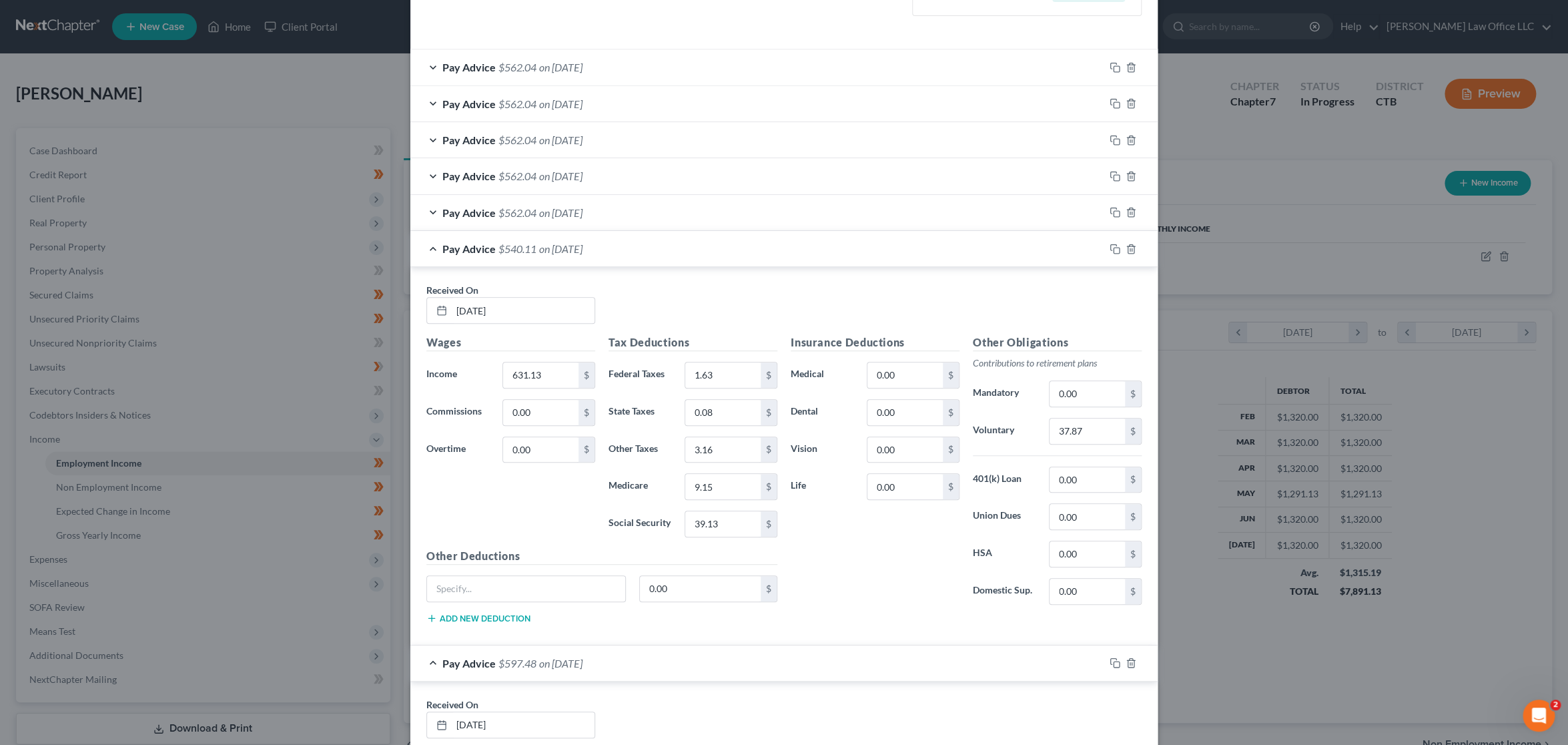
scroll to position [322, 0]
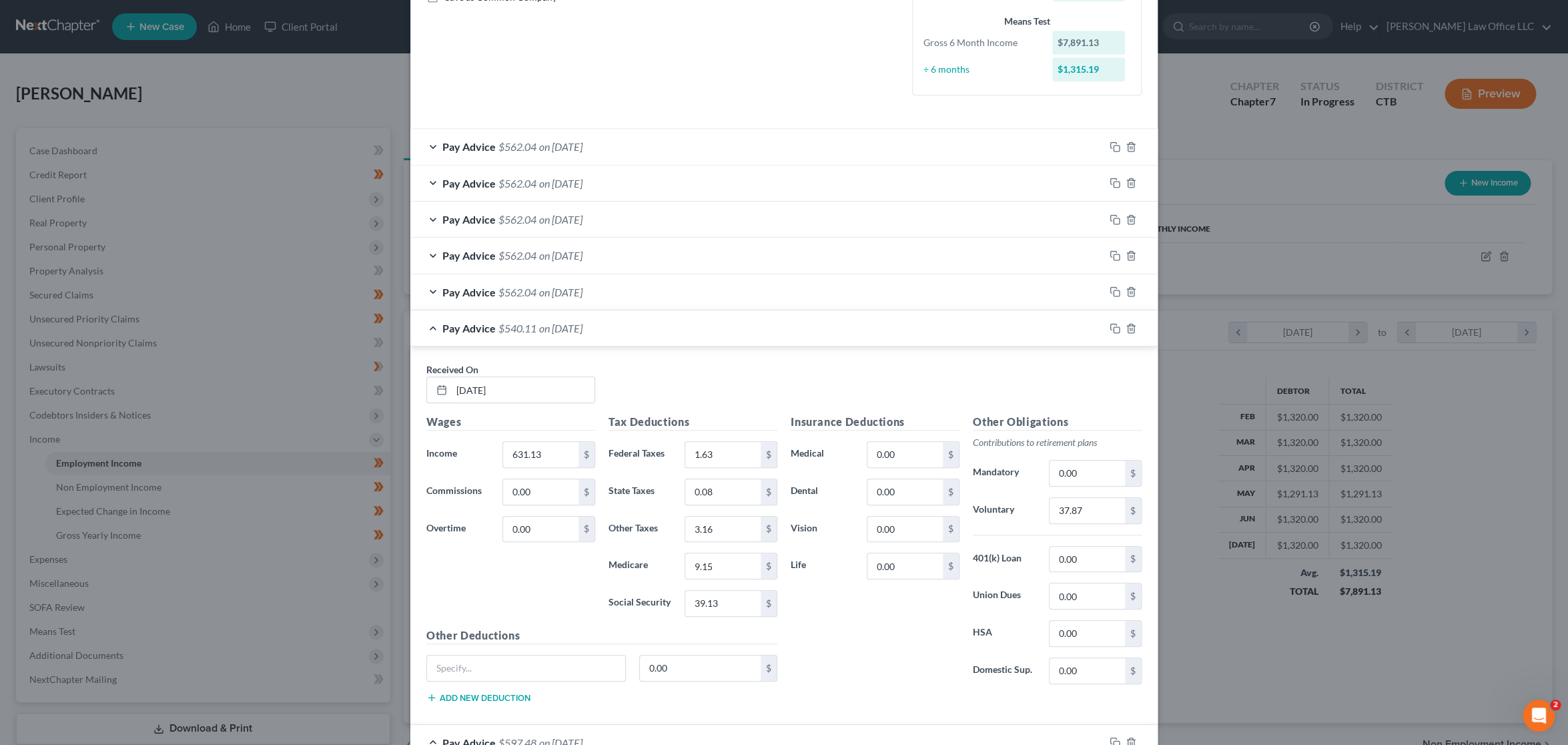
click at [653, 291] on div "Pay Advice $562.04 on [DATE]" at bounding box center [757, 292] width 694 height 36
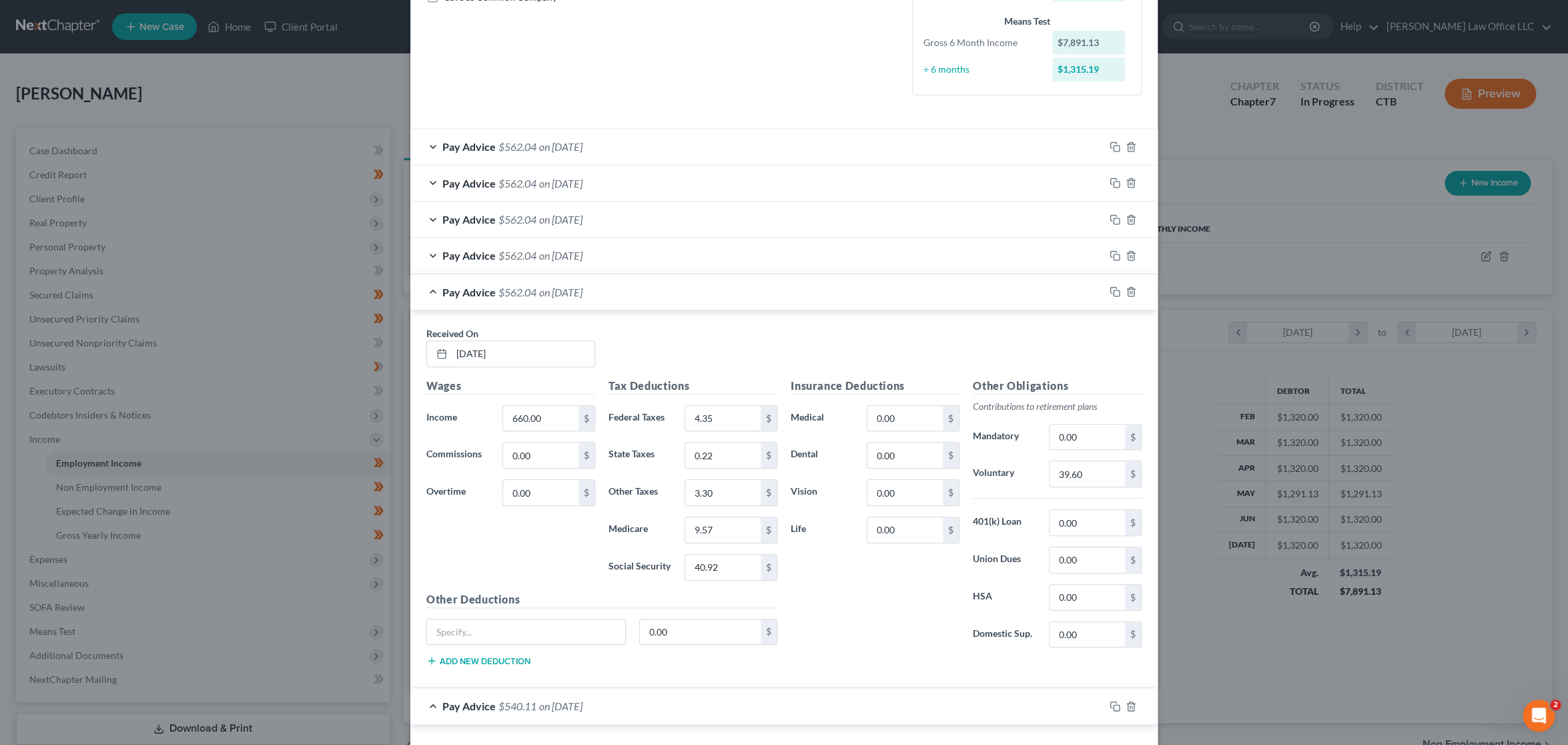
click at [647, 253] on div "Pay Advice $562.04 on [DATE]" at bounding box center [757, 256] width 694 height 36
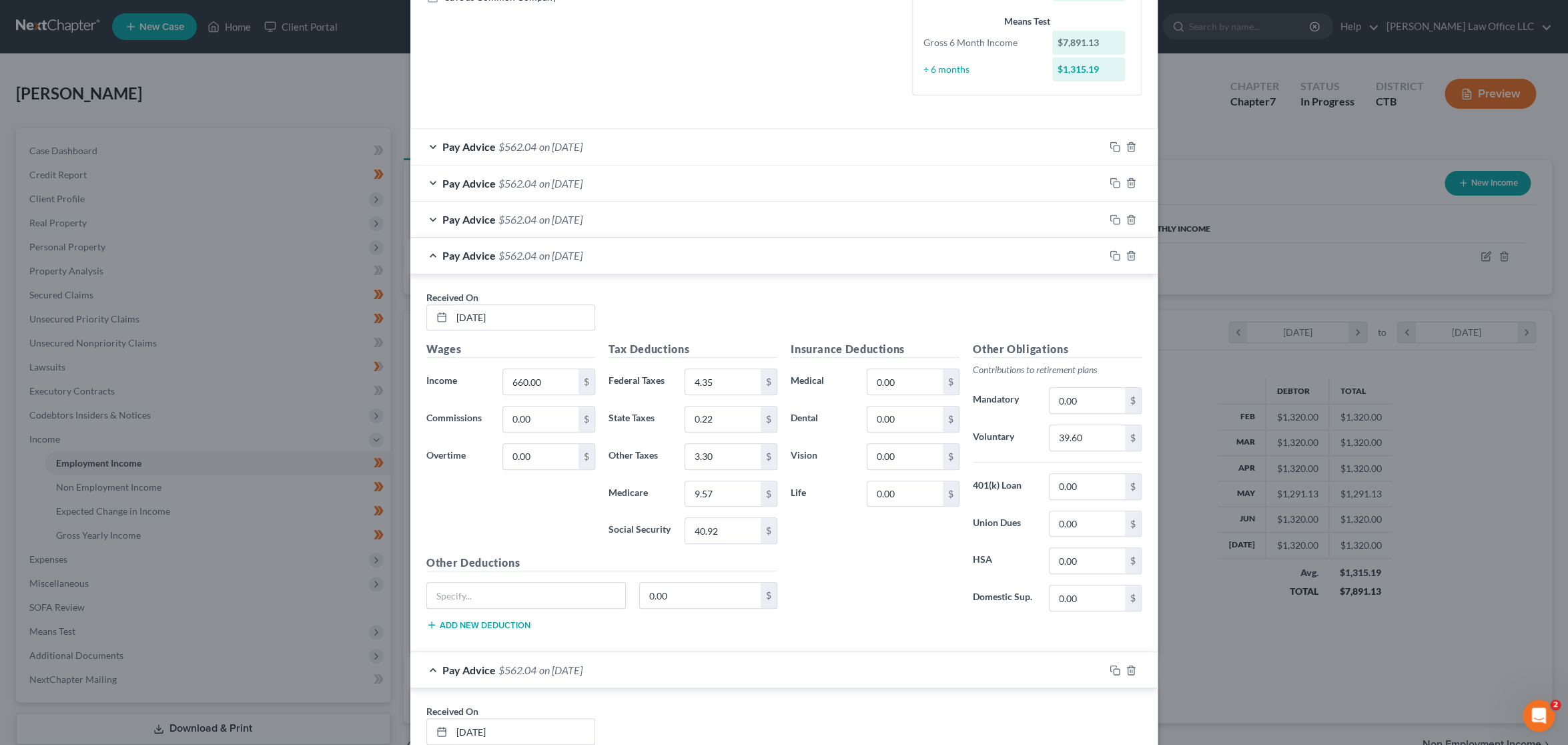
click at [628, 217] on div "Pay Advice $562.04 on [DATE]" at bounding box center [757, 219] width 694 height 36
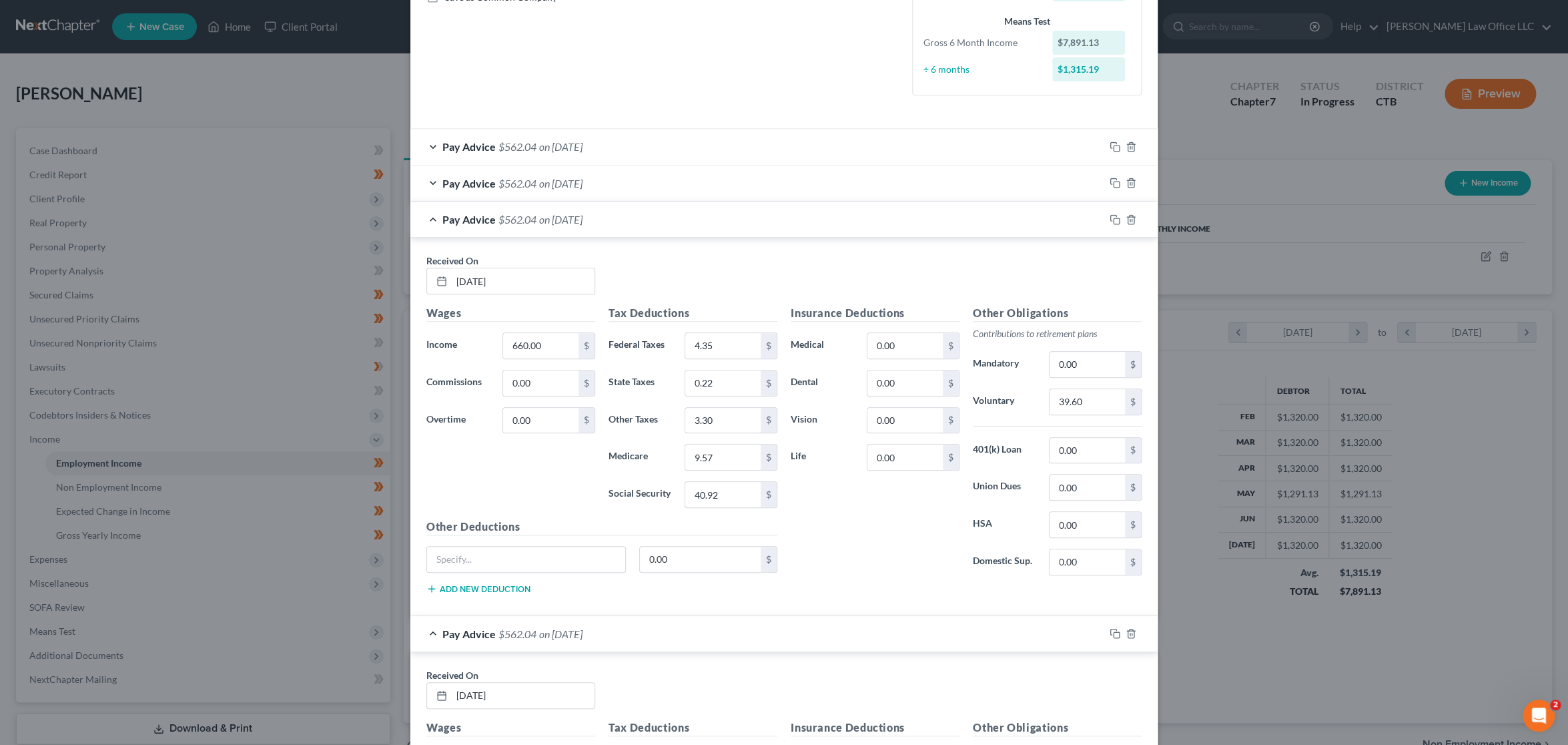
click at [583, 178] on span "on [DATE]" at bounding box center [561, 183] width 43 height 13
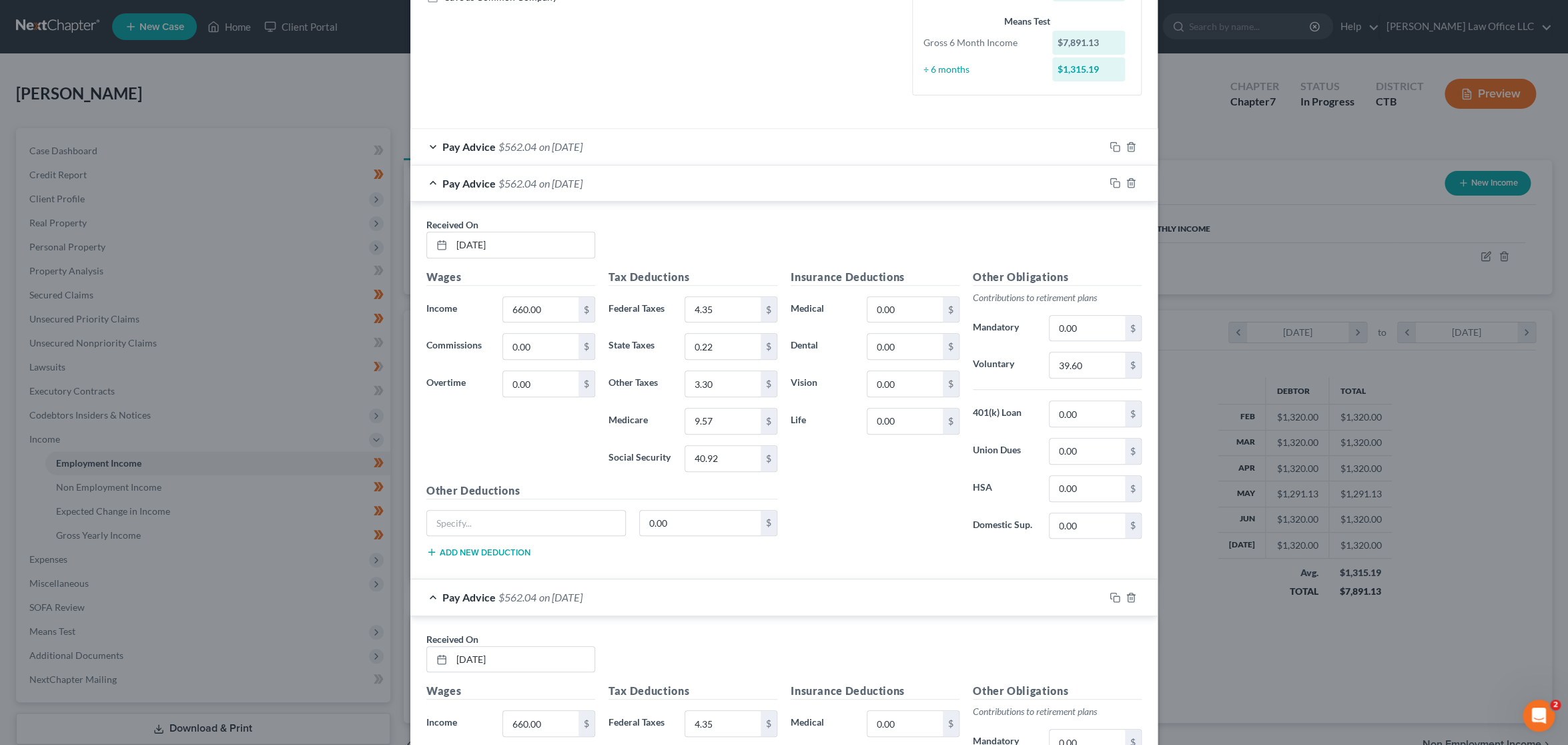
click at [623, 144] on div "Pay Advice $562.04 on [DATE]" at bounding box center [757, 146] width 694 height 36
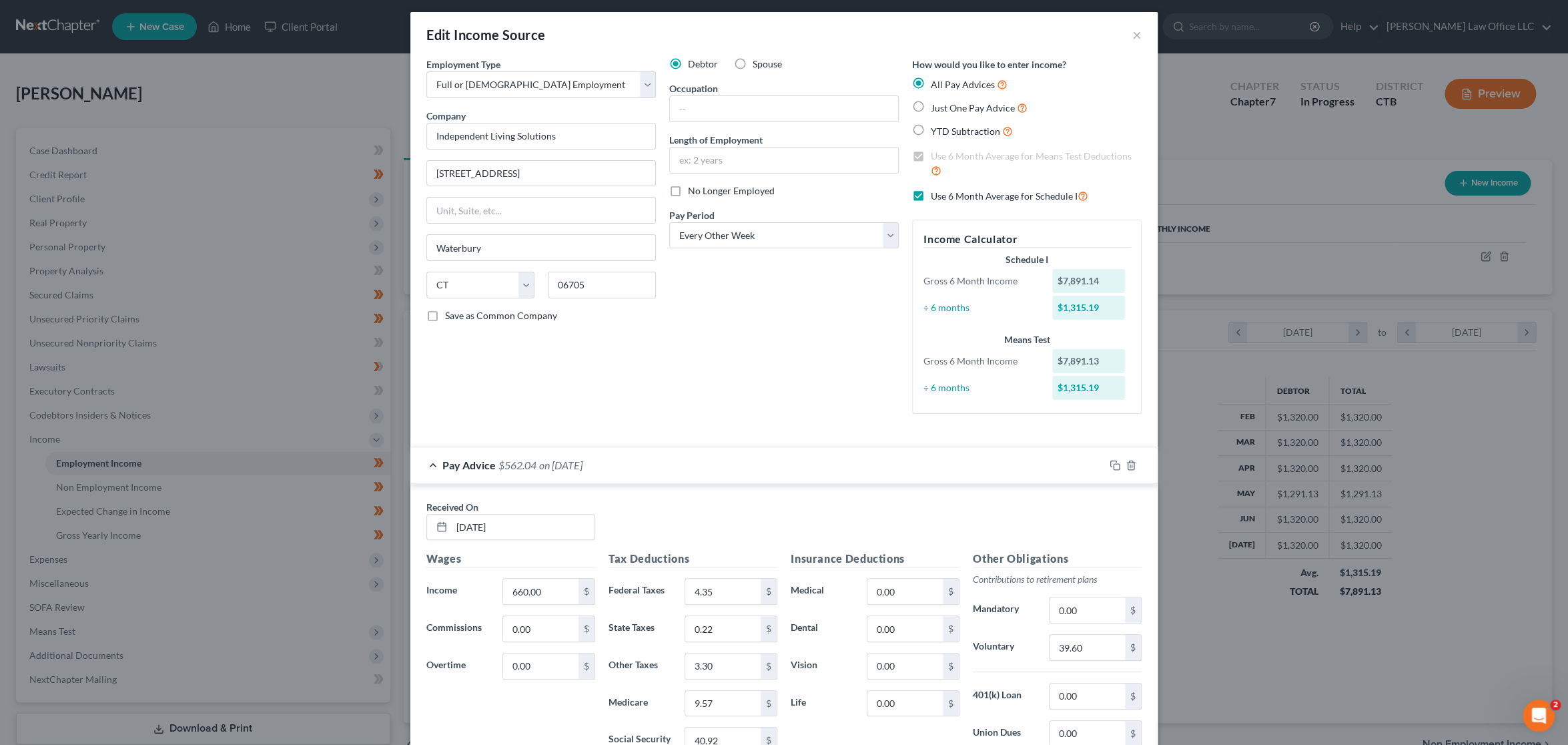
scroll to position [0, 0]
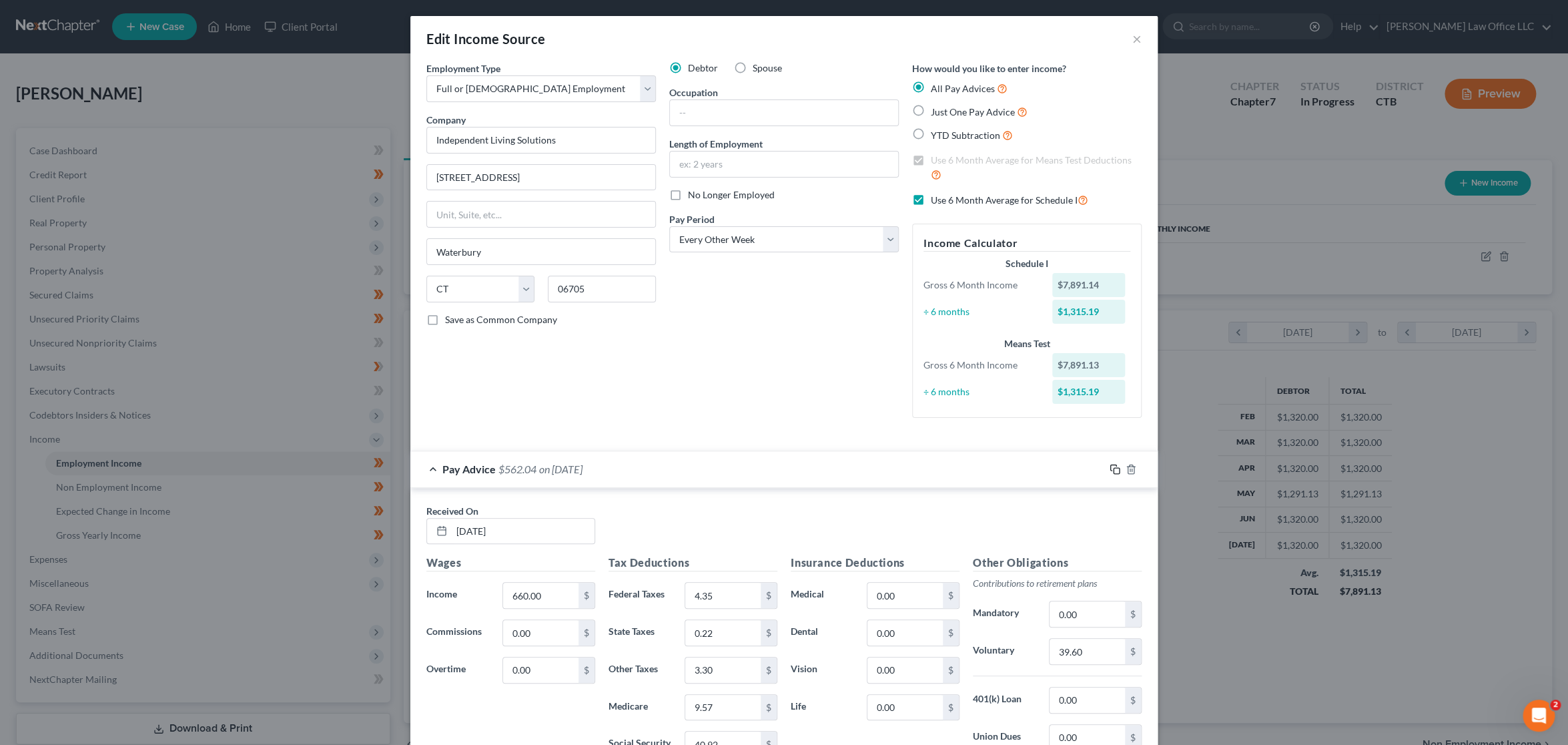
click at [1110, 468] on icon "button" at bounding box center [1113, 467] width 6 height 6
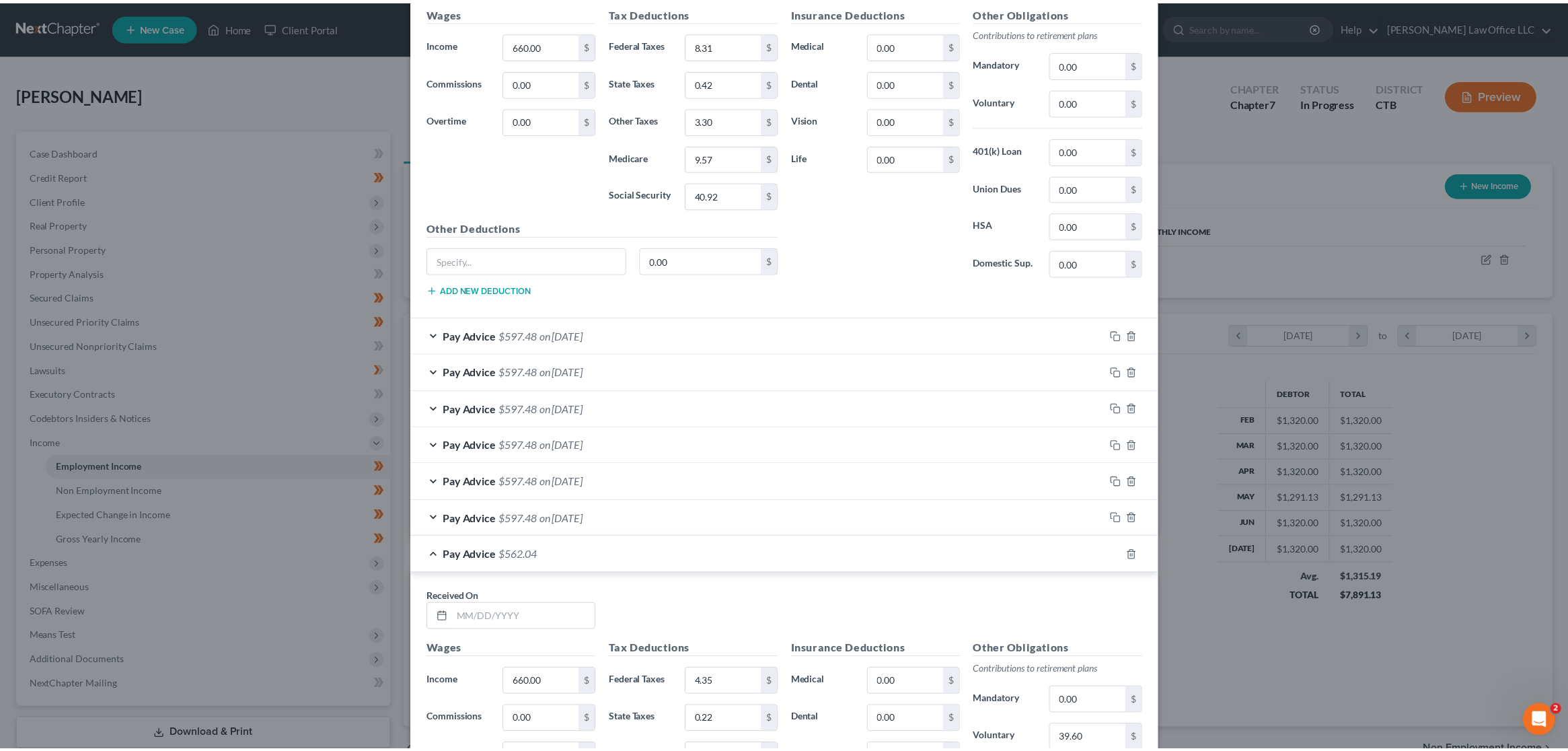
scroll to position [3782, 0]
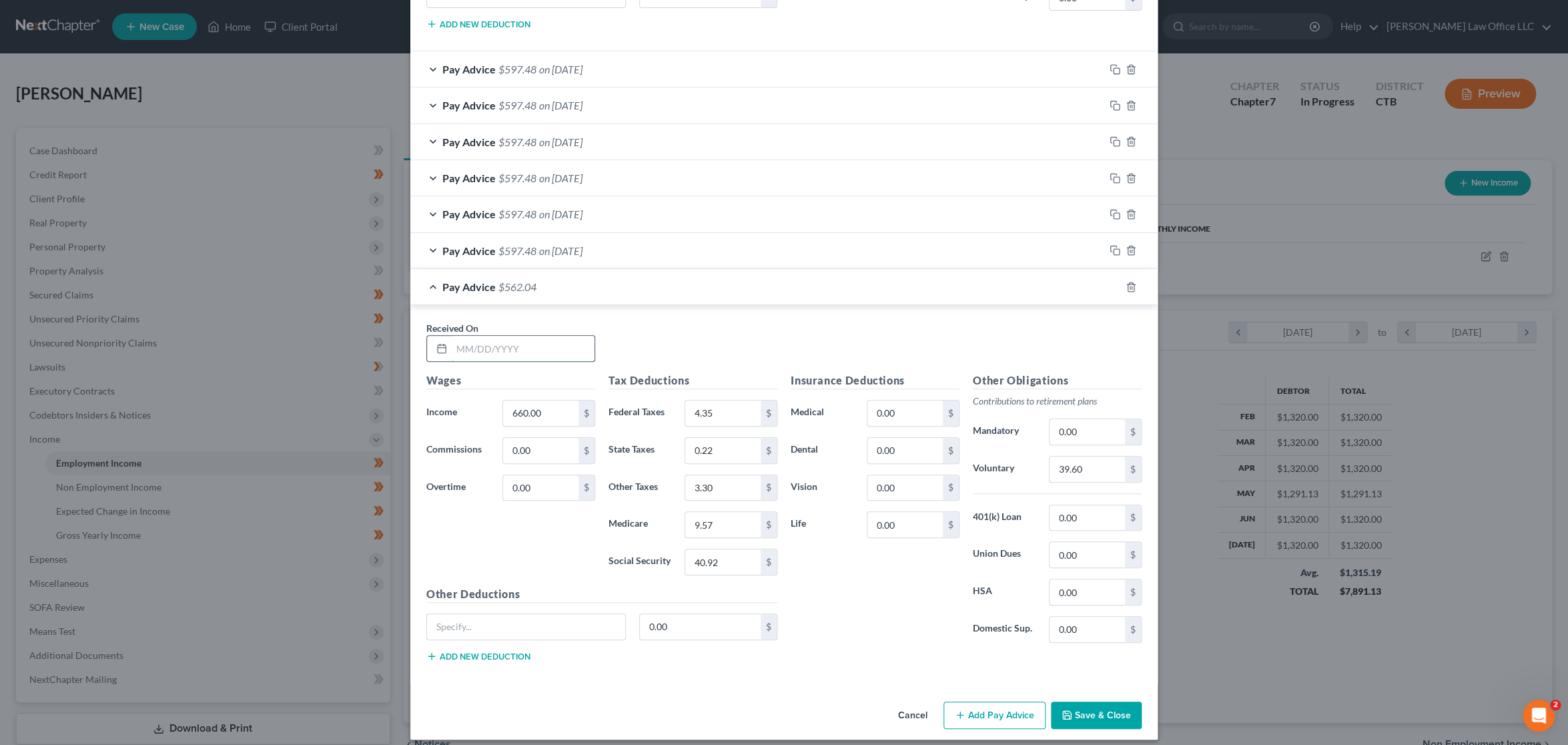
click at [510, 338] on input "text" at bounding box center [522, 349] width 143 height 26
type input "[DATE]"
click at [1084, 707] on button "Save & Close" at bounding box center [1096, 715] width 91 height 28
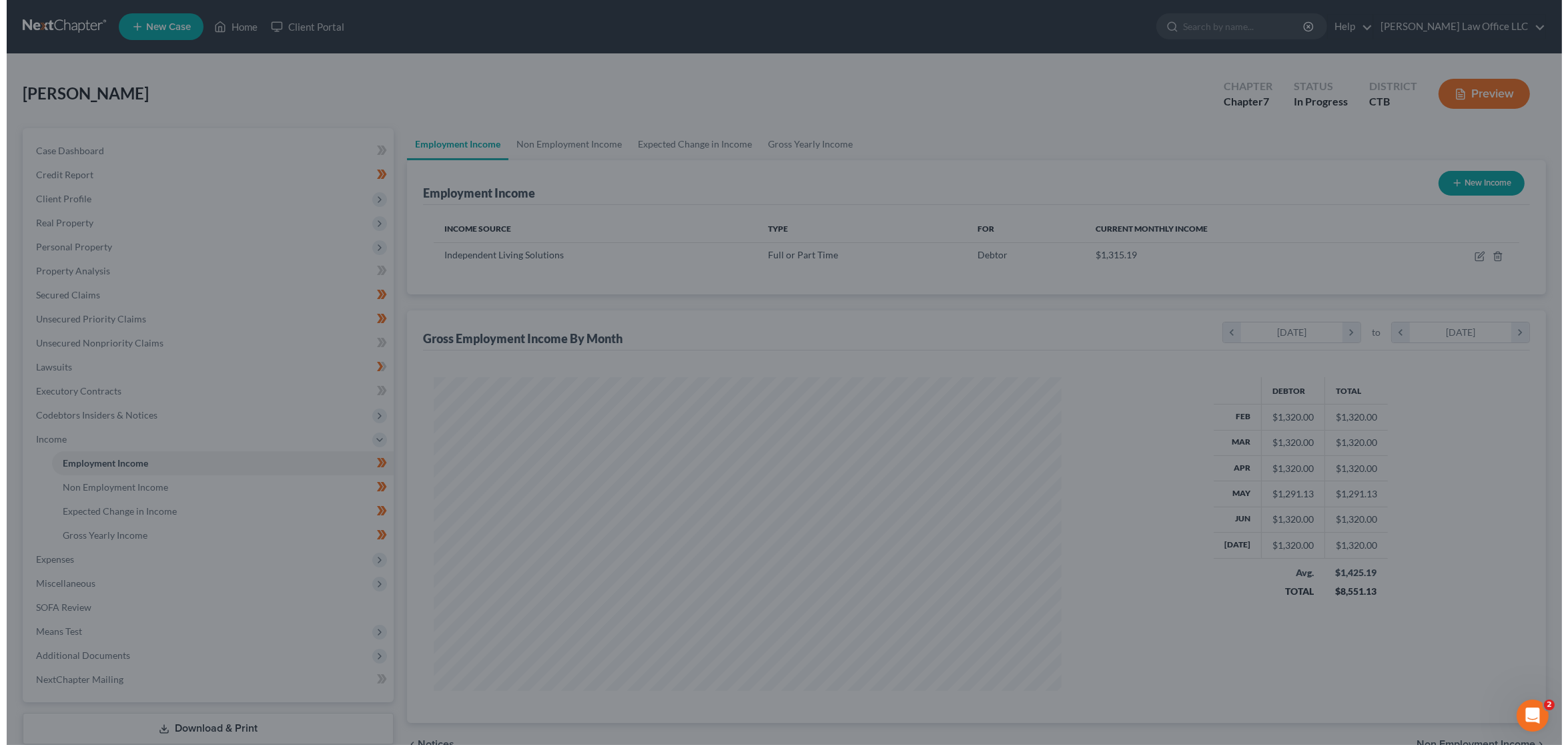
scroll to position [667290, 666509]
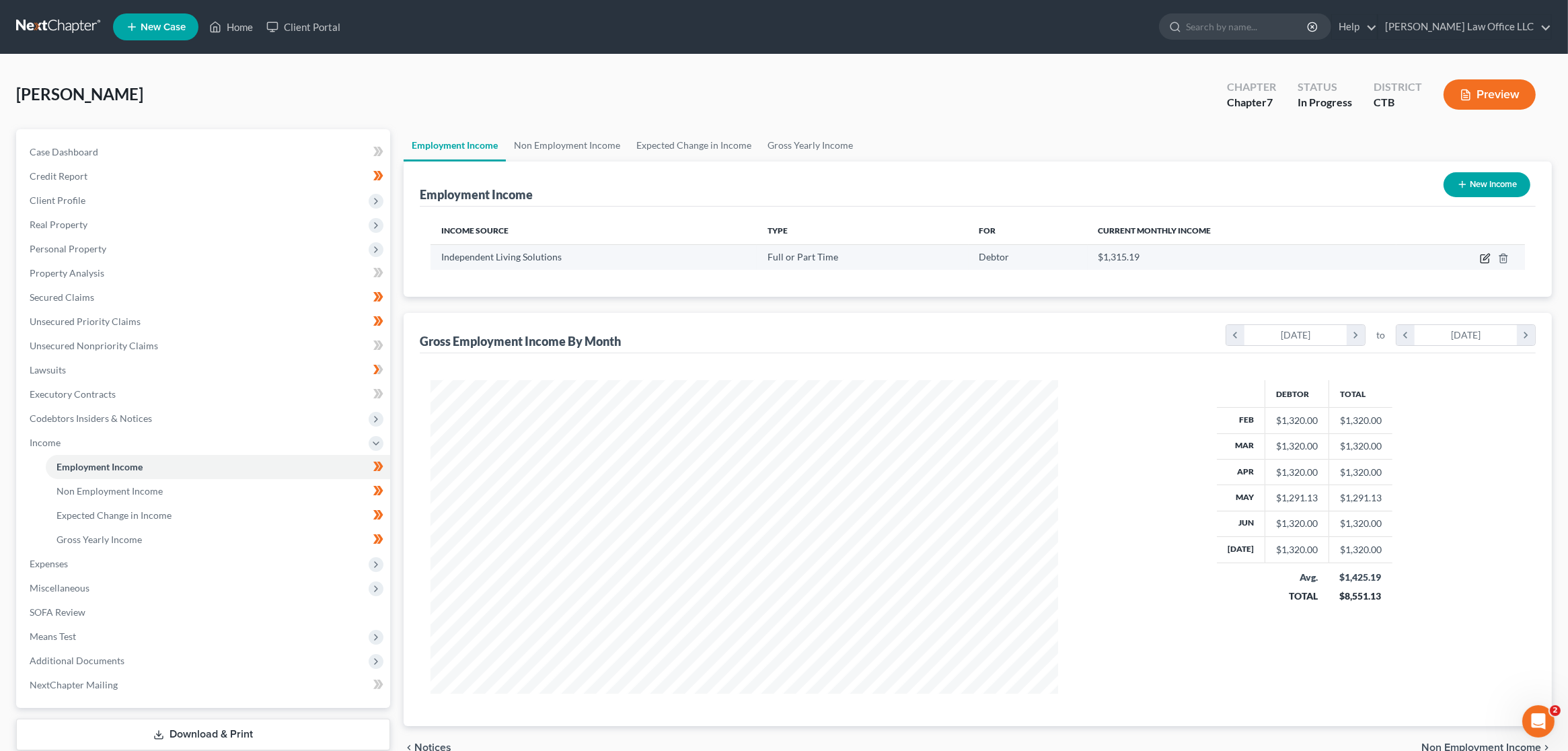
click at [1483, 259] on icon "button" at bounding box center [1484, 258] width 11 height 11
select select "0"
select select "6"
select select "2"
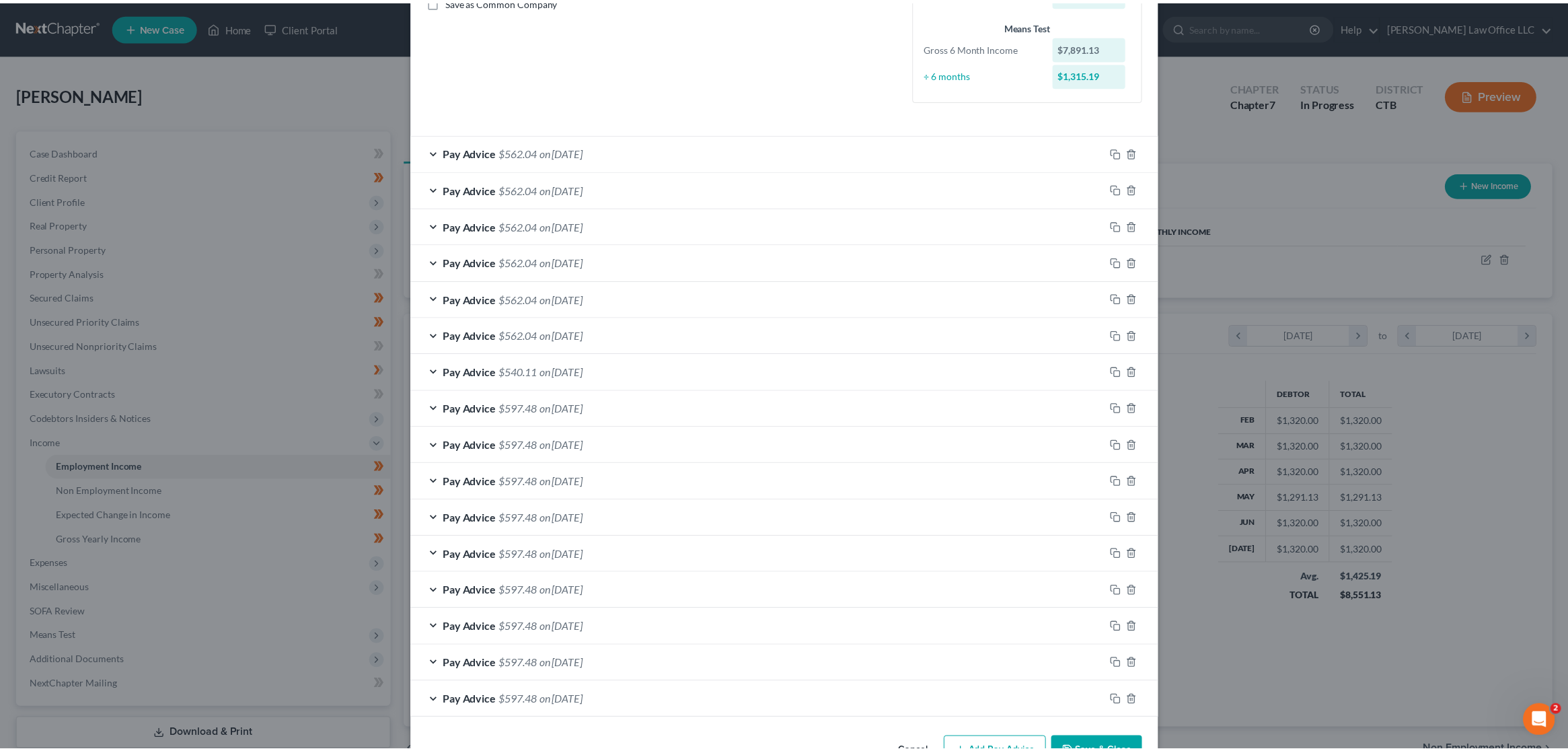
scroll to position [0, 0]
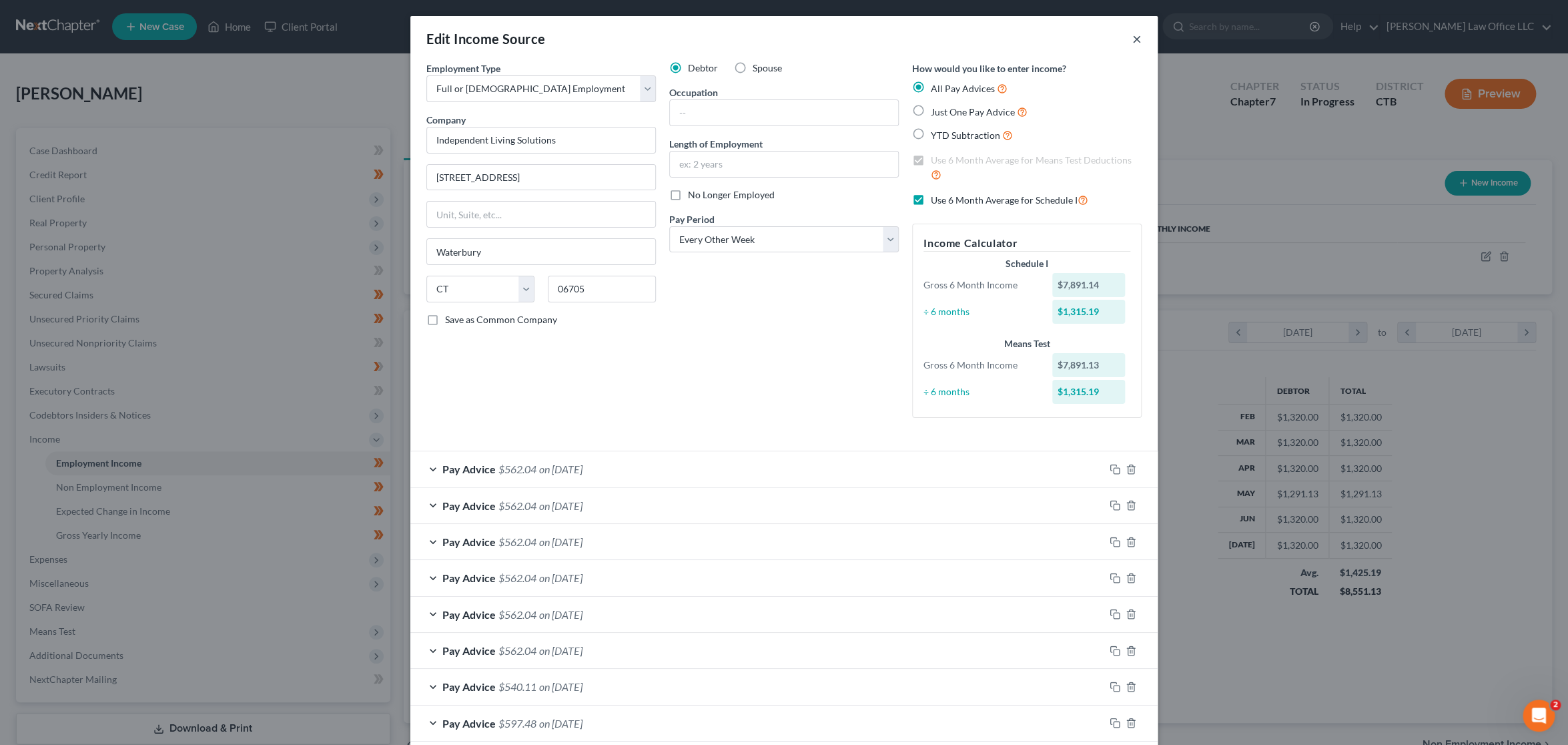
click at [1133, 44] on button "×" at bounding box center [1137, 39] width 9 height 16
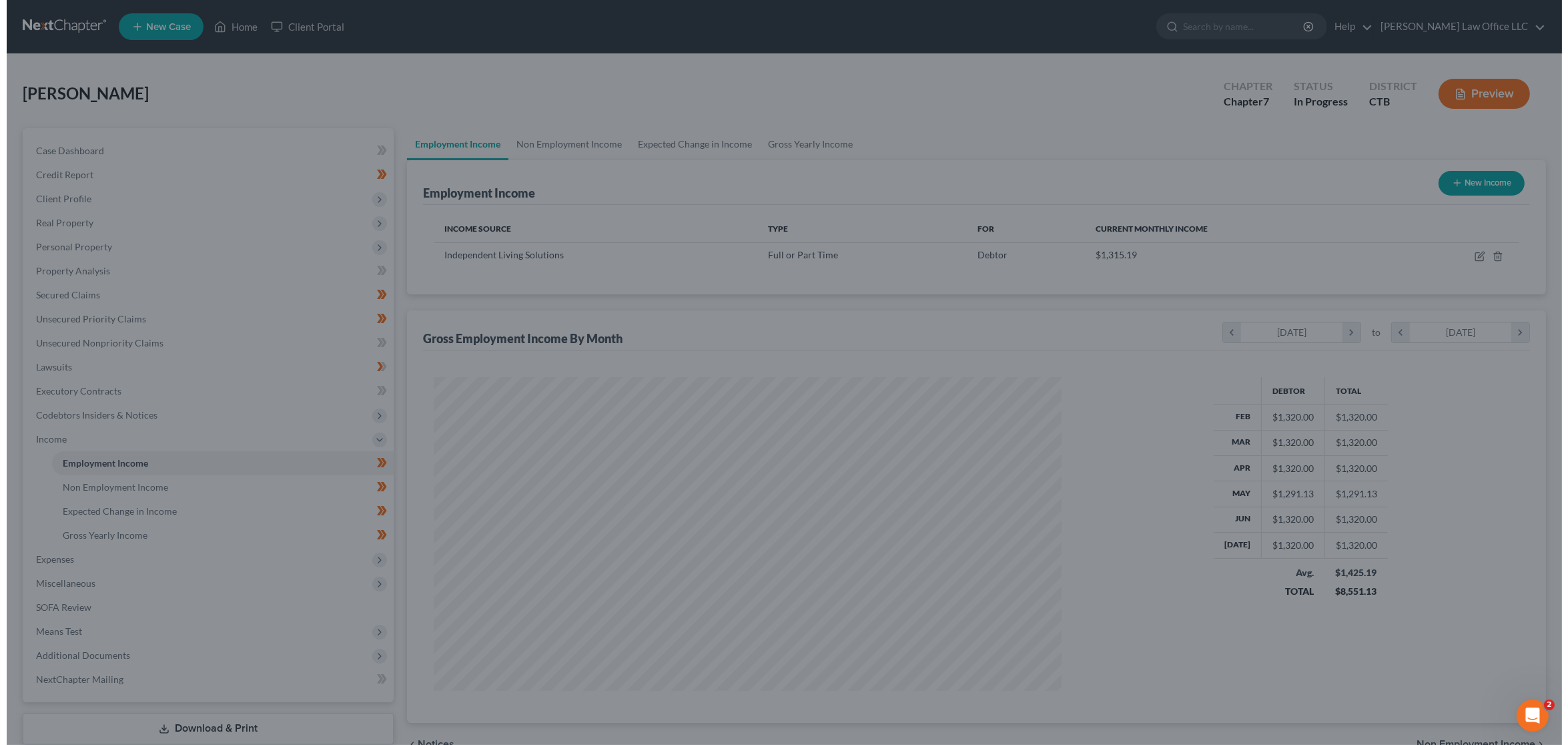
scroll to position [667290, 666509]
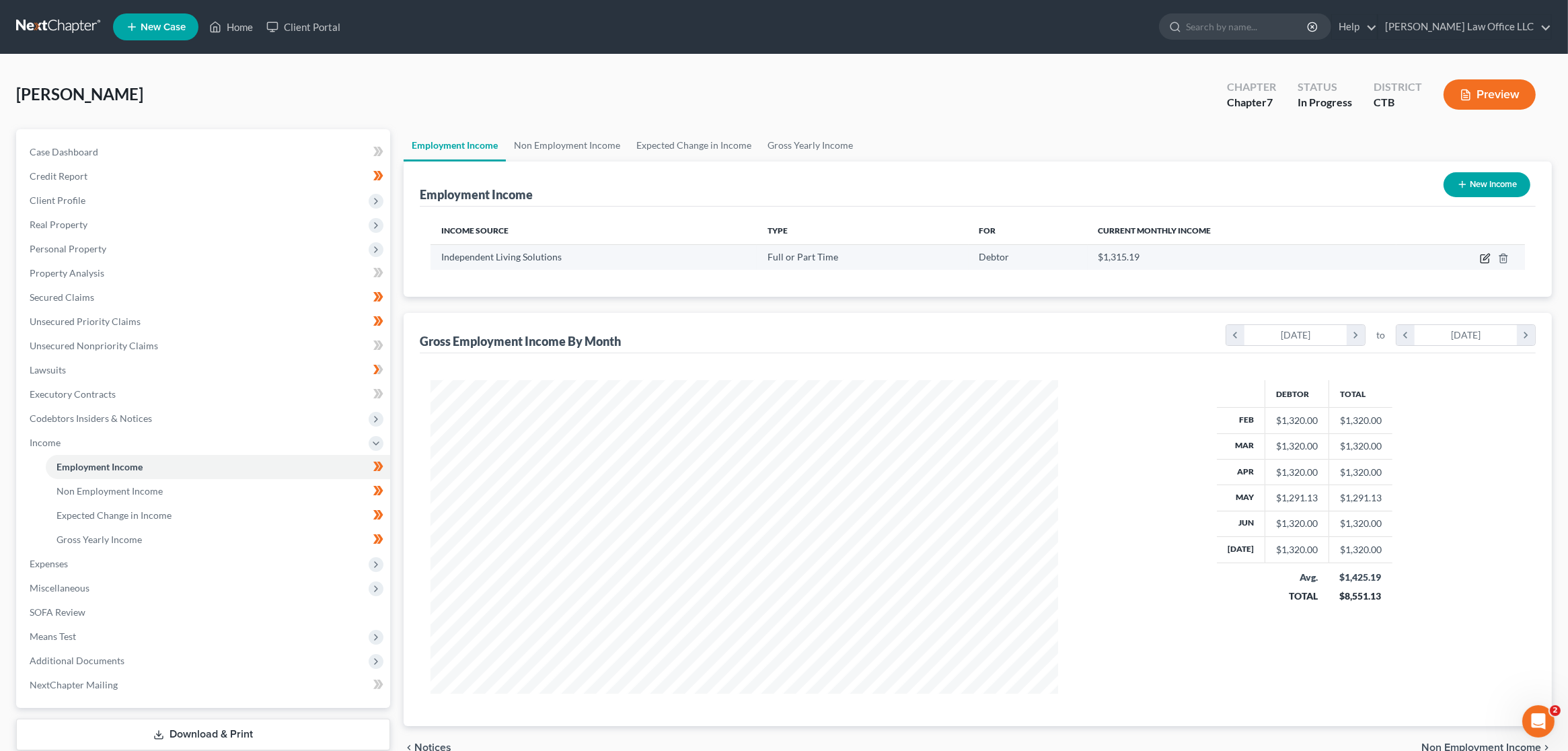
click at [1481, 256] on icon "button" at bounding box center [1484, 258] width 11 height 11
select select "0"
select select "6"
select select "2"
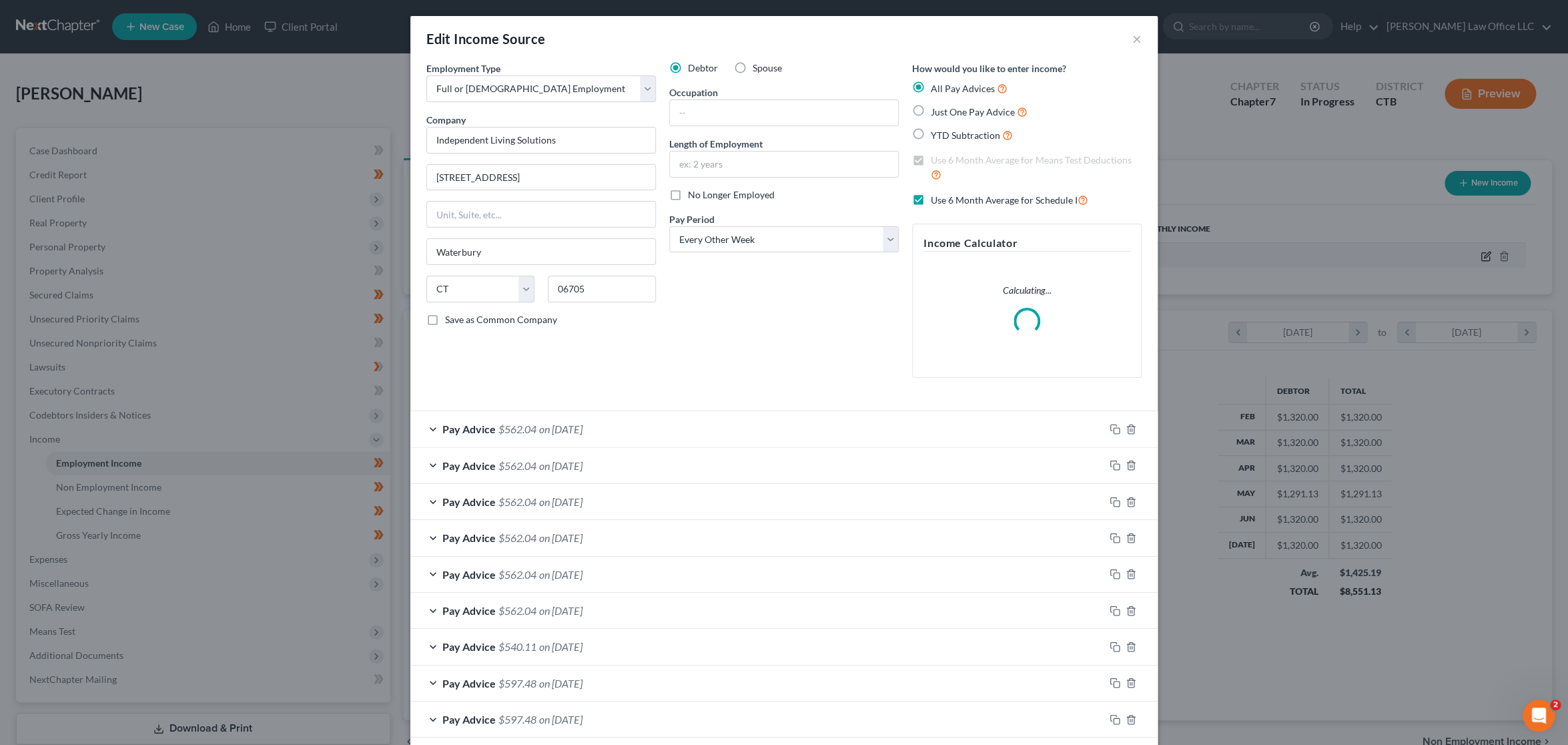
scroll to position [314, 654]
click at [734, 110] on input "text" at bounding box center [783, 113] width 228 height 26
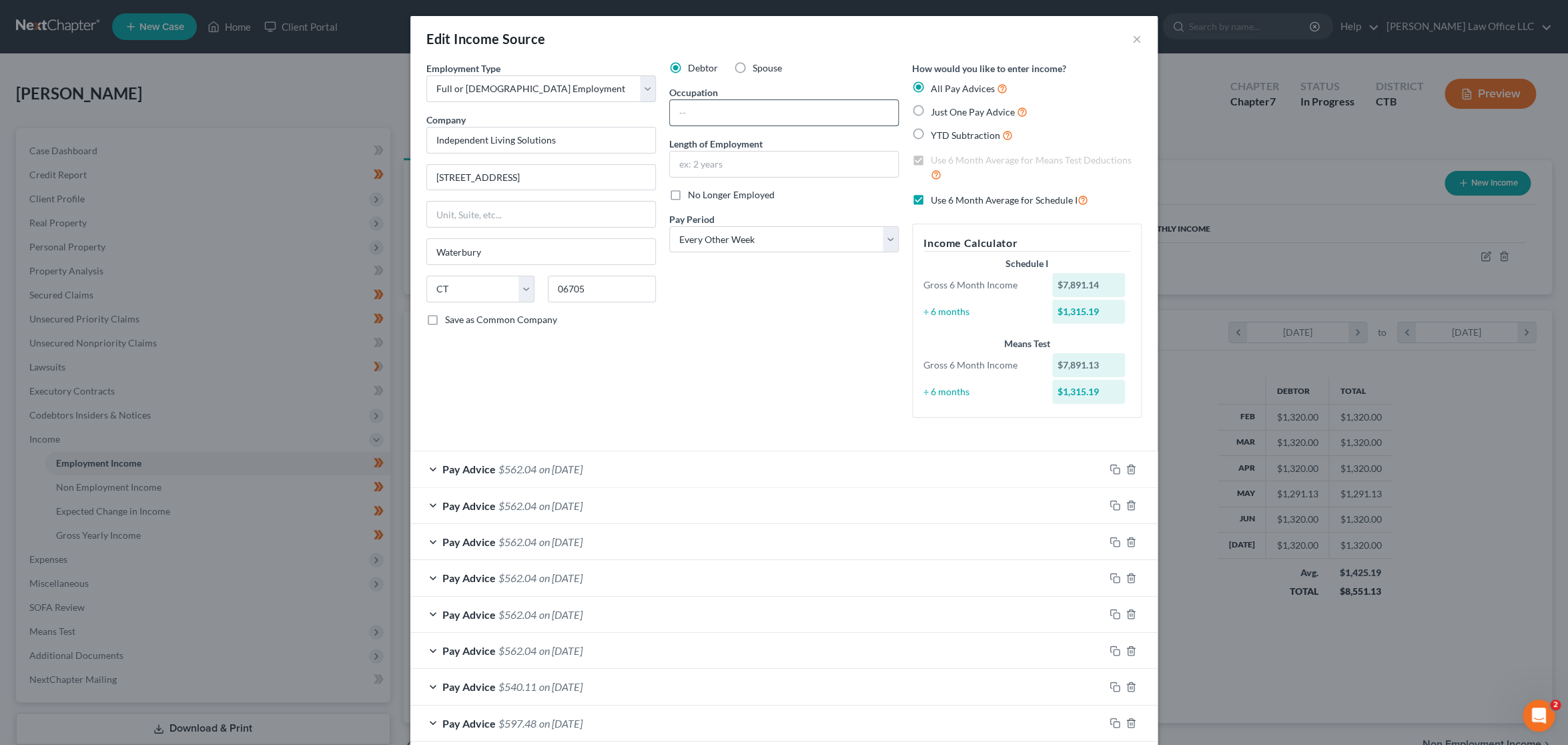
click at [753, 117] on input "text" at bounding box center [783, 113] width 228 height 26
paste input "Vocational Services Specialist in Training)"
type input "Vocational Services Specialist in Training"
click at [859, 155] on input "text" at bounding box center [783, 164] width 228 height 26
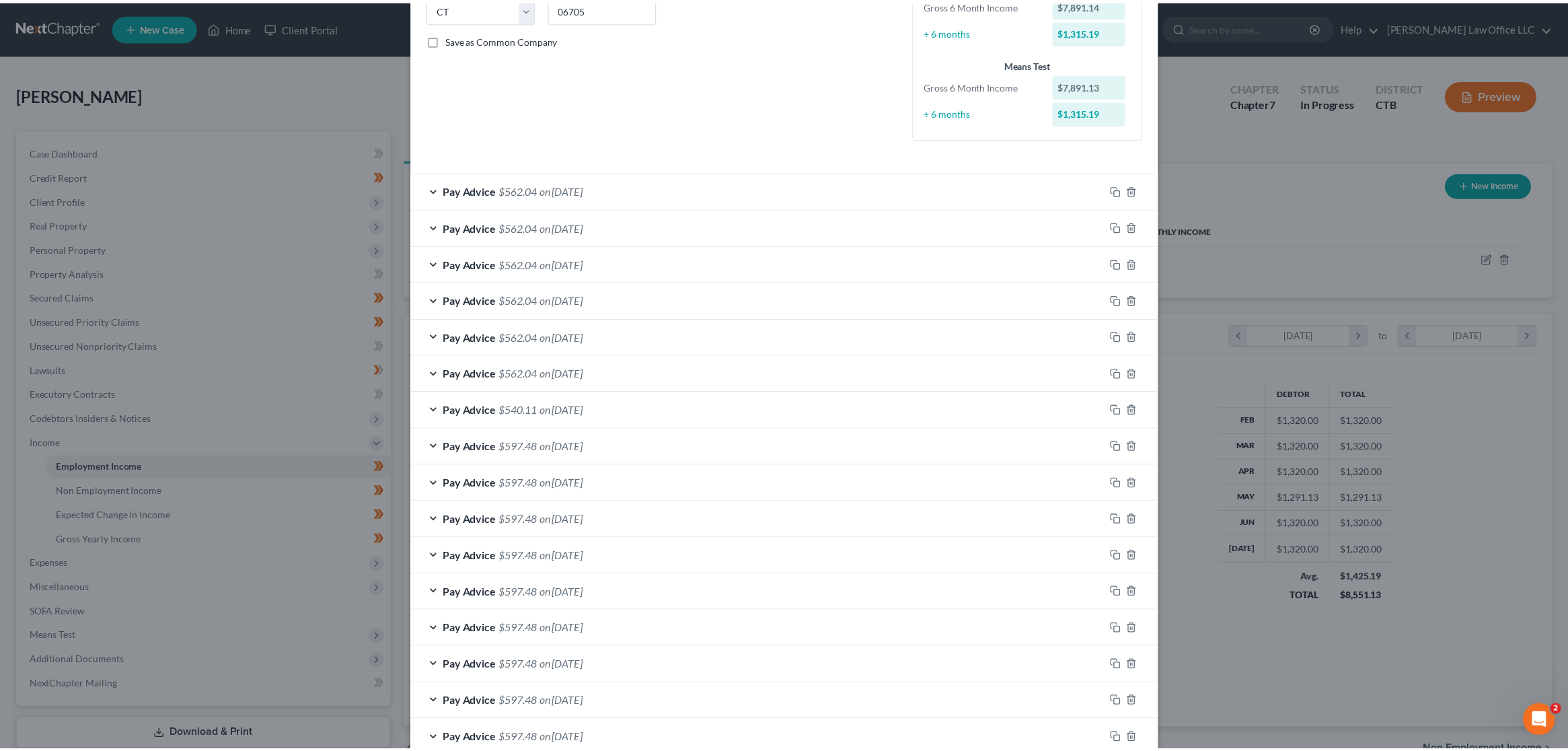
scroll to position [362, 0]
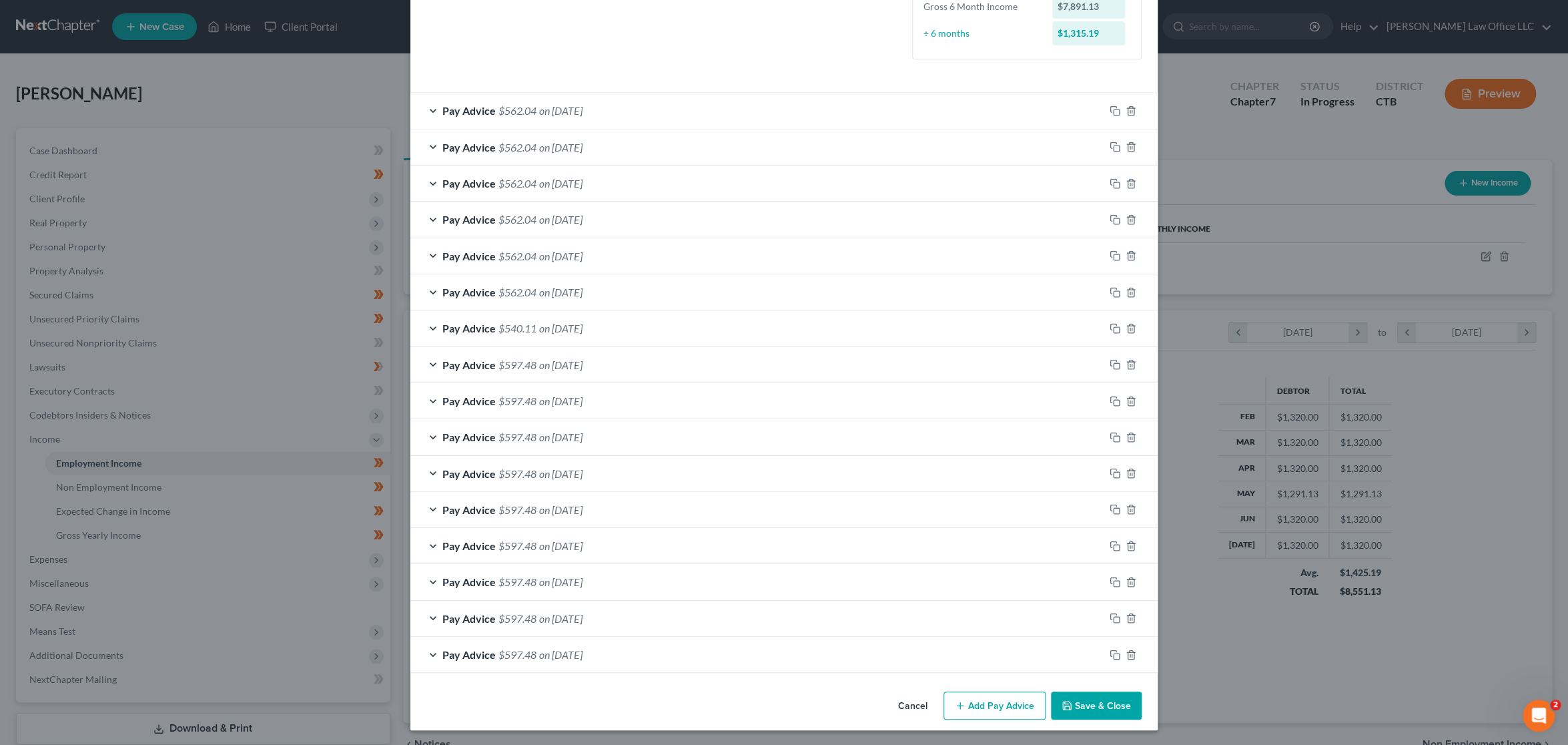
type input "1 year 4 months"
click at [1121, 711] on button "Save & Close" at bounding box center [1096, 705] width 91 height 28
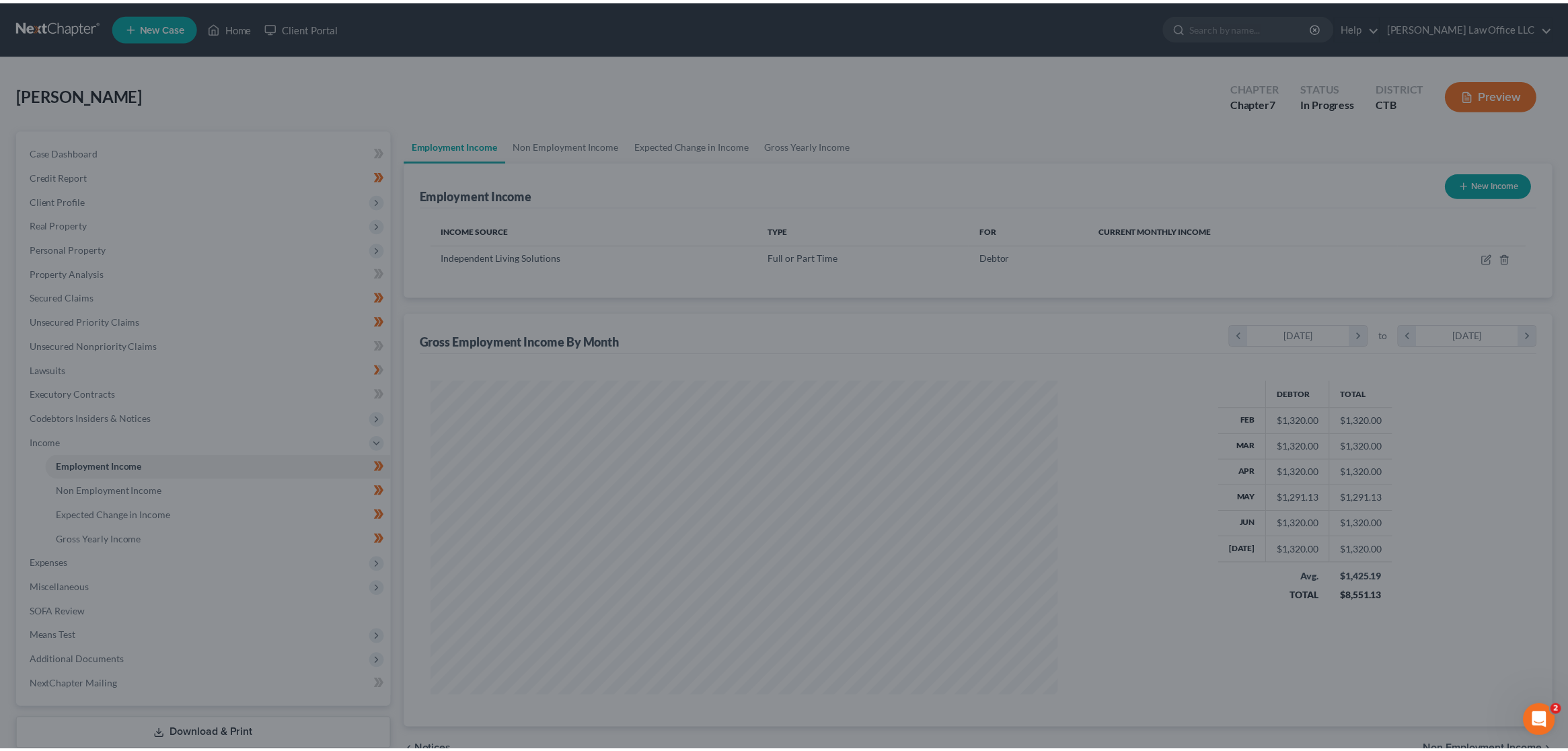
scroll to position [672664, 672010]
